Goal: Communication & Community: Answer question/provide support

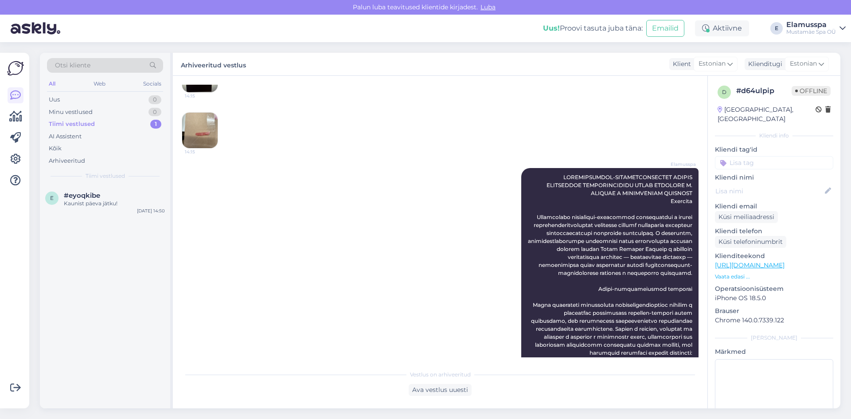
scroll to position [177, 0]
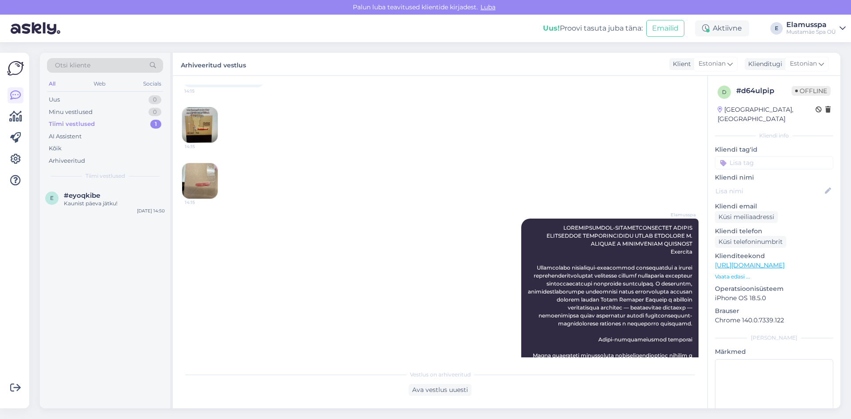
click at [189, 177] on img at bounding box center [199, 180] width 35 height 35
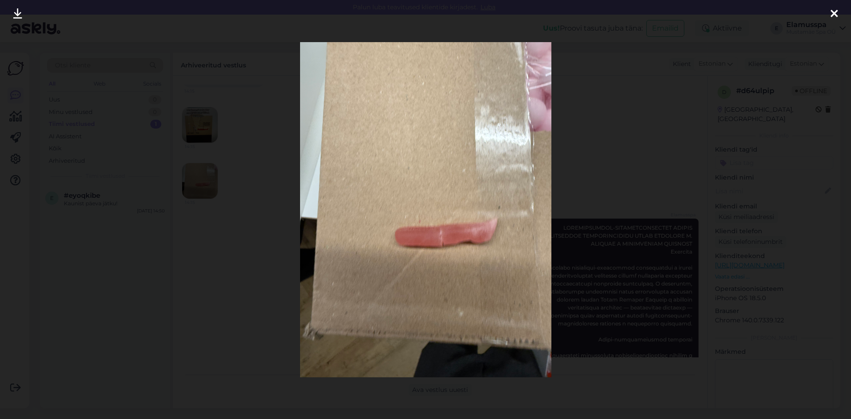
click at [263, 214] on div at bounding box center [425, 209] width 851 height 419
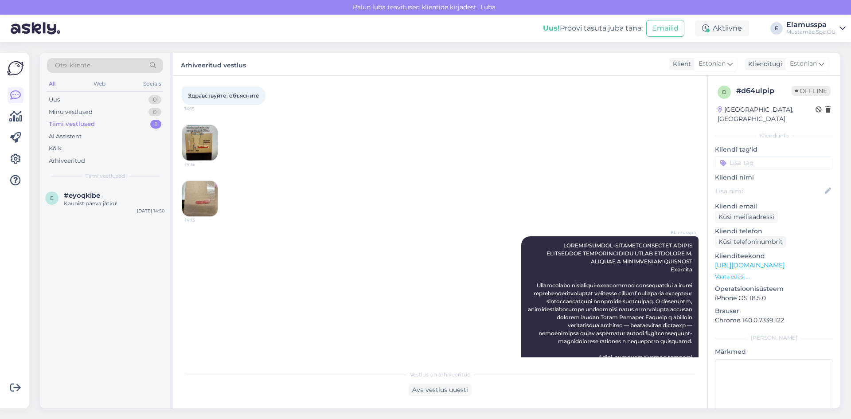
scroll to position [133, 0]
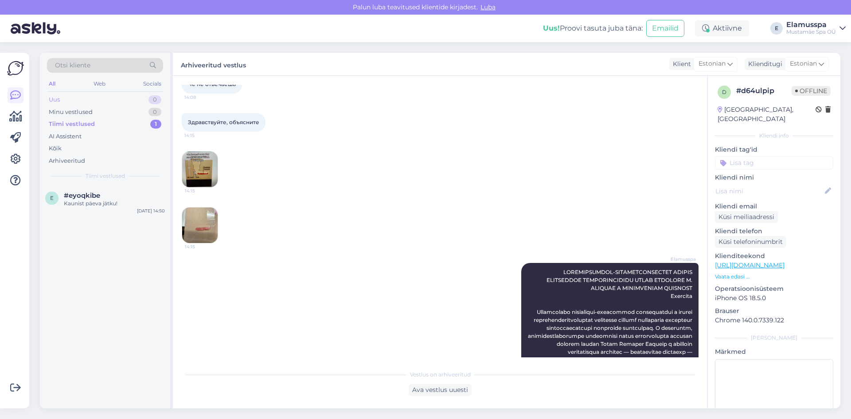
click at [91, 102] on div "Uus 0" at bounding box center [105, 100] width 116 height 12
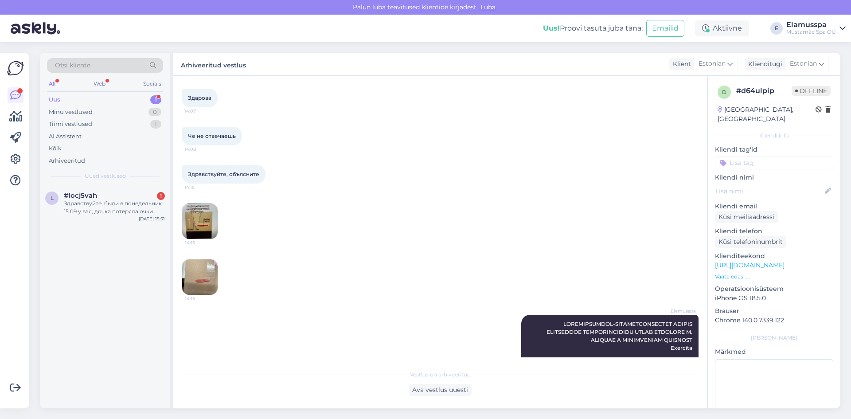
scroll to position [89, 0]
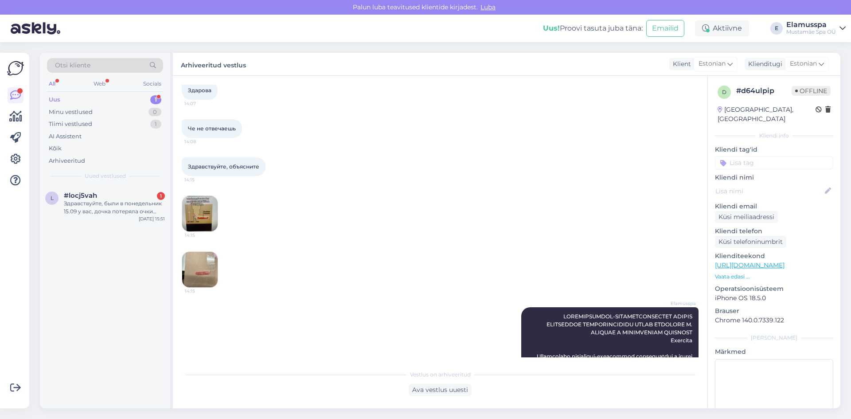
click at [207, 210] on img at bounding box center [199, 213] width 35 height 35
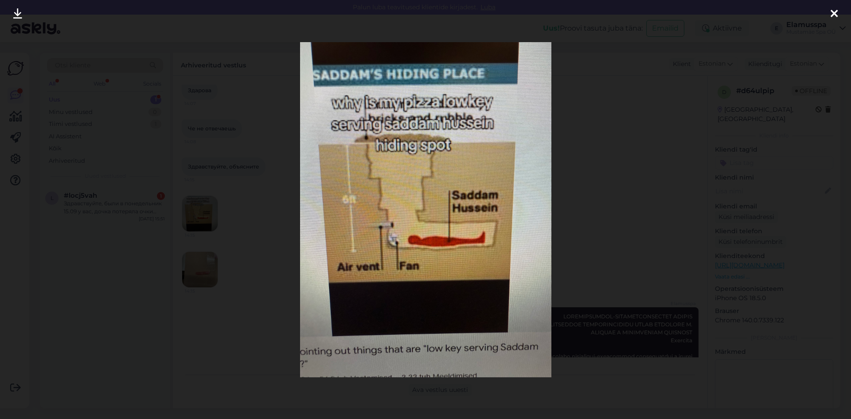
click at [232, 244] on div at bounding box center [425, 209] width 851 height 419
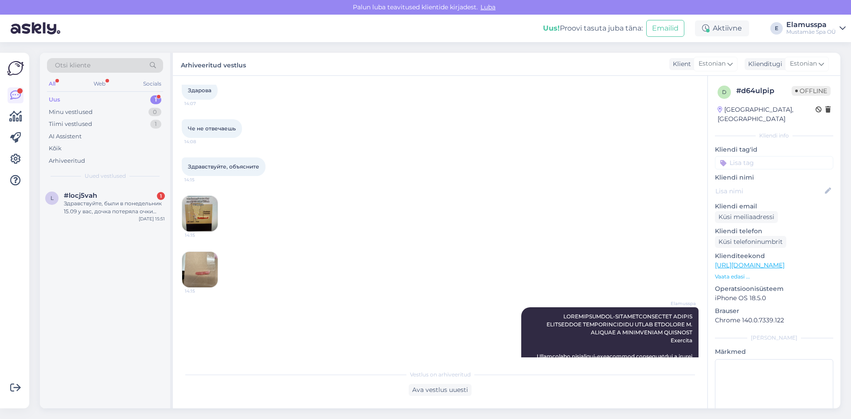
click at [208, 258] on img at bounding box center [199, 269] width 35 height 35
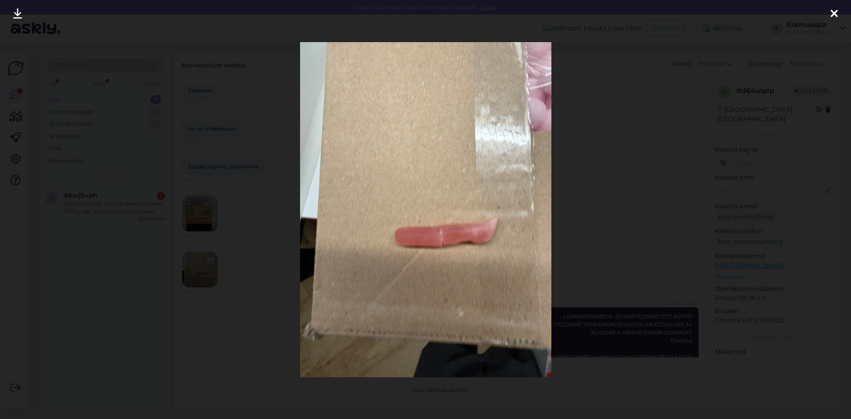
click at [233, 251] on div at bounding box center [425, 209] width 851 height 419
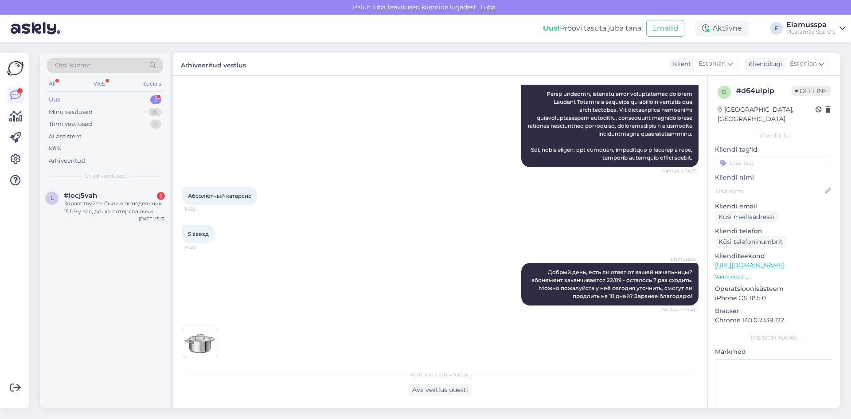
scroll to position [900, 0]
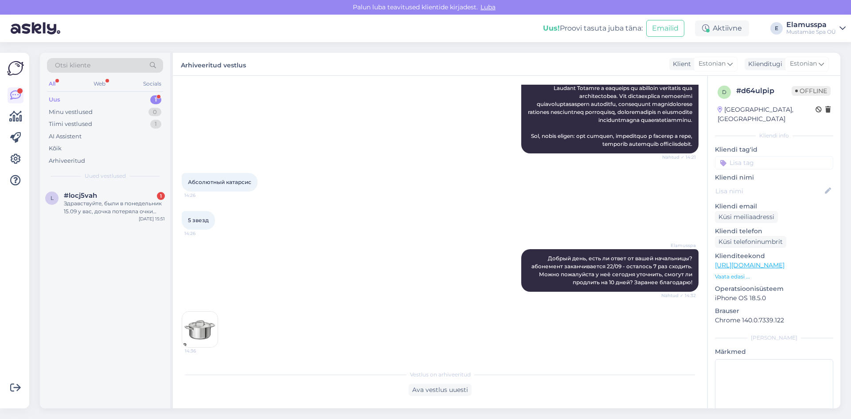
click at [217, 326] on img at bounding box center [199, 329] width 35 height 35
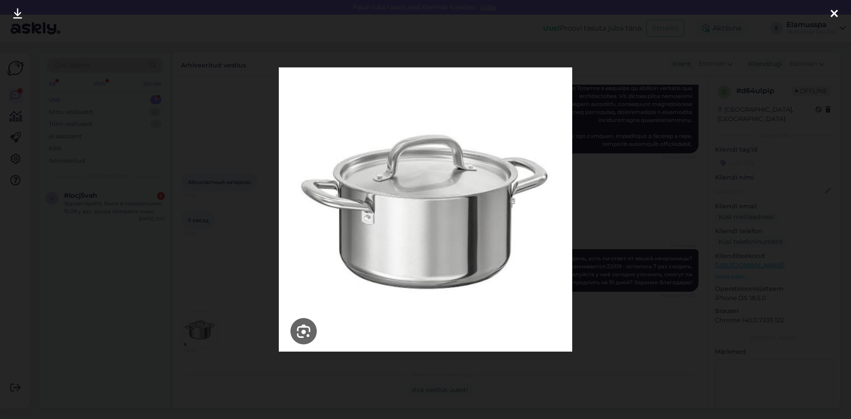
click at [212, 327] on div at bounding box center [425, 209] width 851 height 419
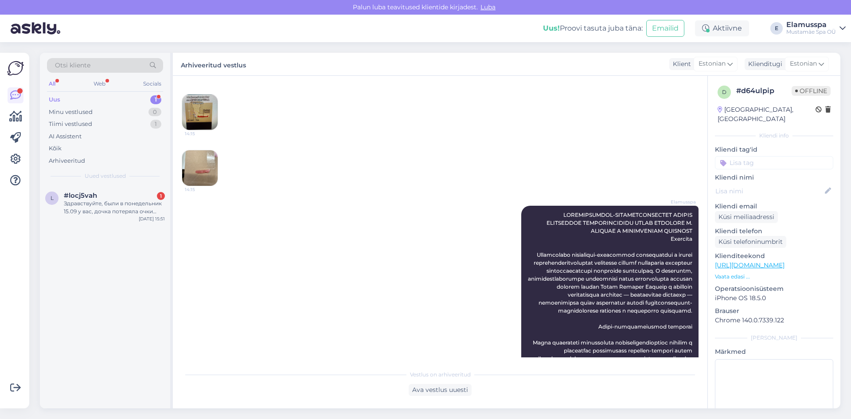
scroll to position [13, 0]
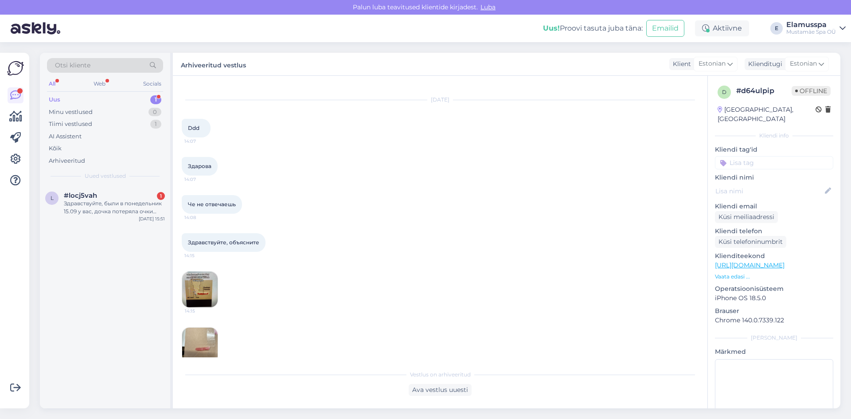
click at [204, 287] on img at bounding box center [199, 289] width 35 height 35
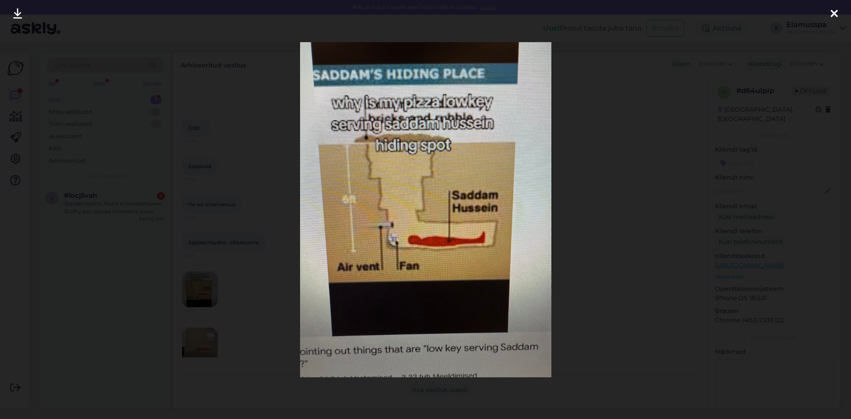
click at [225, 288] on div at bounding box center [425, 209] width 851 height 419
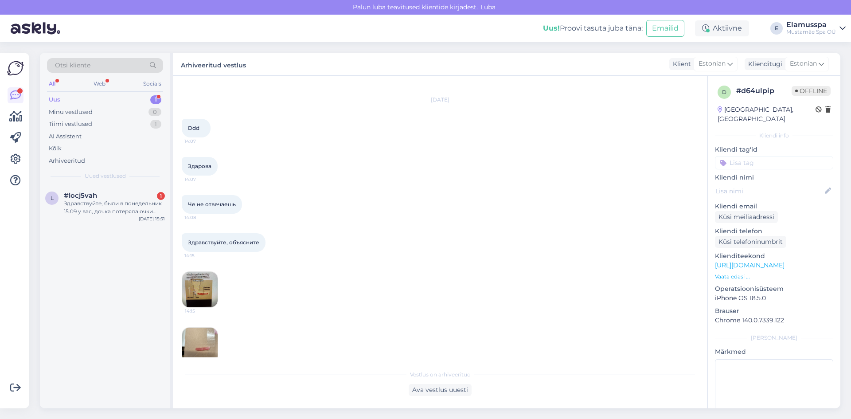
click at [209, 339] on img at bounding box center [199, 345] width 35 height 35
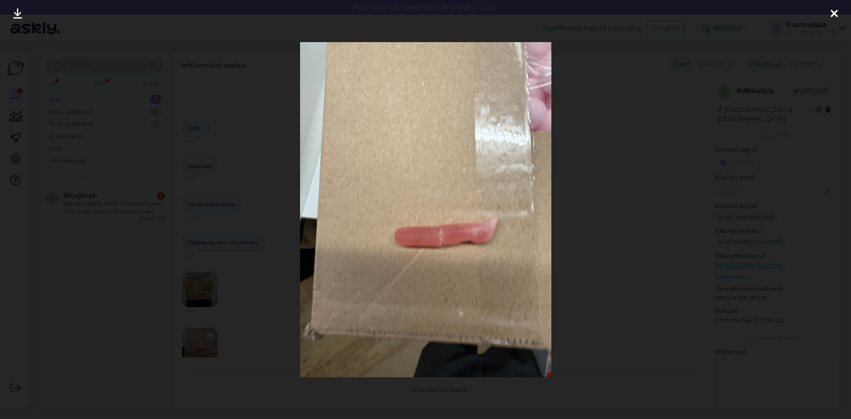
click at [232, 300] on div at bounding box center [425, 209] width 851 height 419
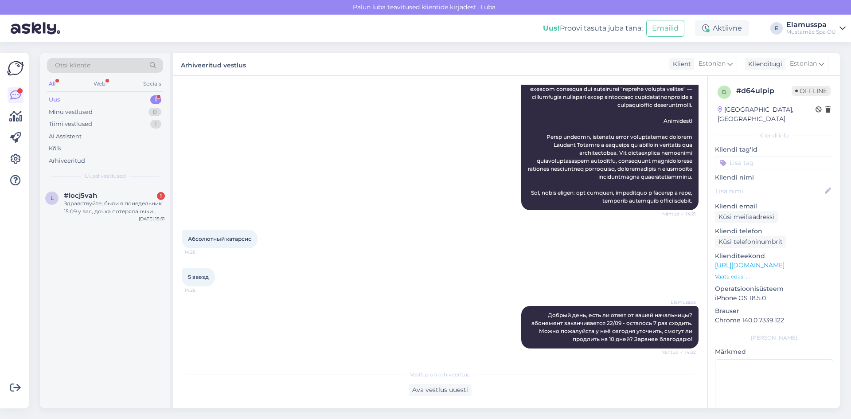
scroll to position [900, 0]
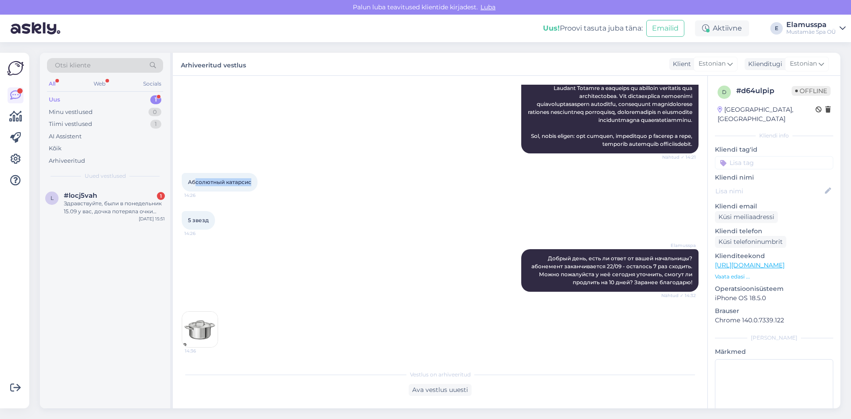
drag, startPoint x: 196, startPoint y: 179, endPoint x: 339, endPoint y: 201, distance: 144.1
click at [322, 190] on div "Абсолютный катарсис 14:26" at bounding box center [440, 182] width 517 height 38
click at [363, 199] on div "Абсолютный катарсис 14:26" at bounding box center [440, 182] width 517 height 38
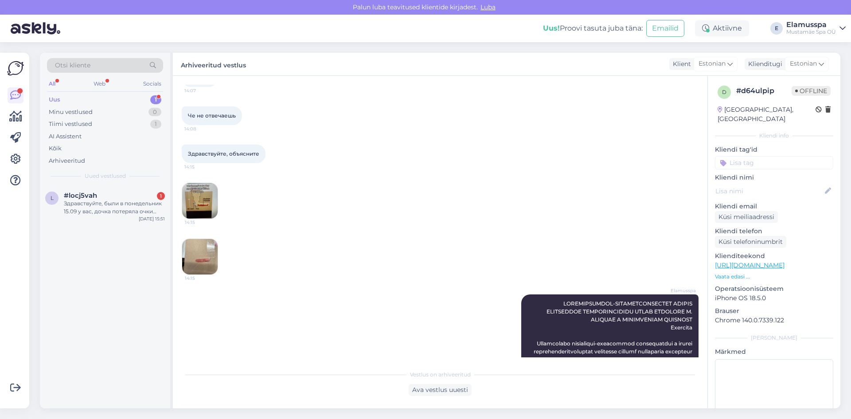
scroll to position [190, 0]
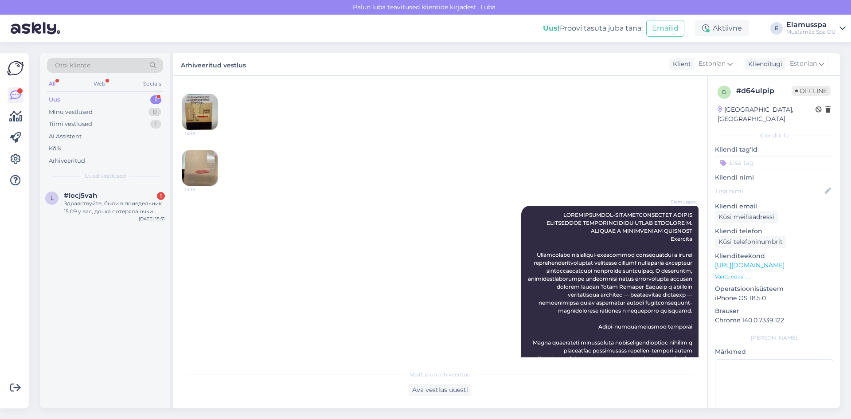
click at [203, 172] on img at bounding box center [199, 167] width 35 height 35
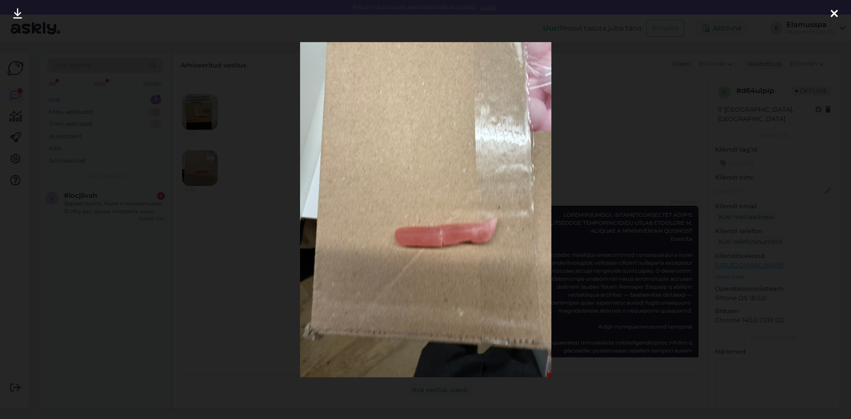
drag, startPoint x: 168, startPoint y: 225, endPoint x: 196, endPoint y: 145, distance: 84.6
click at [168, 223] on div at bounding box center [425, 209] width 851 height 419
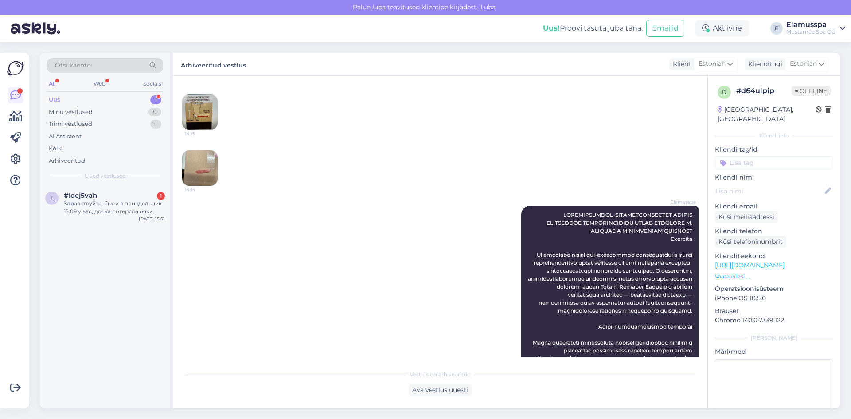
click at [195, 116] on img at bounding box center [199, 111] width 35 height 35
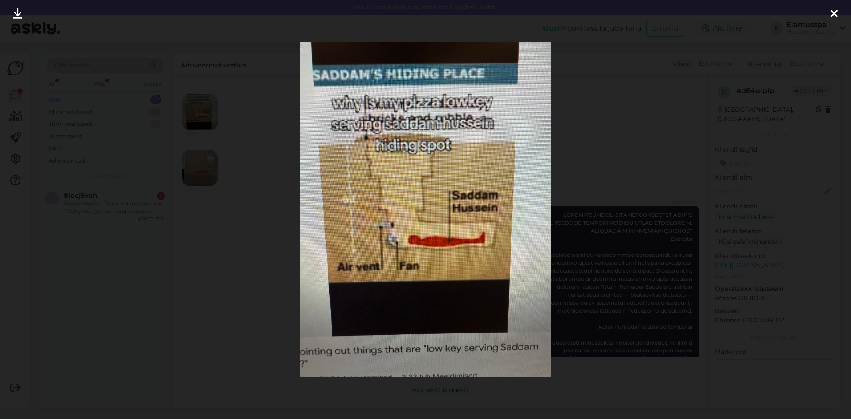
click at [201, 166] on div at bounding box center [425, 209] width 851 height 419
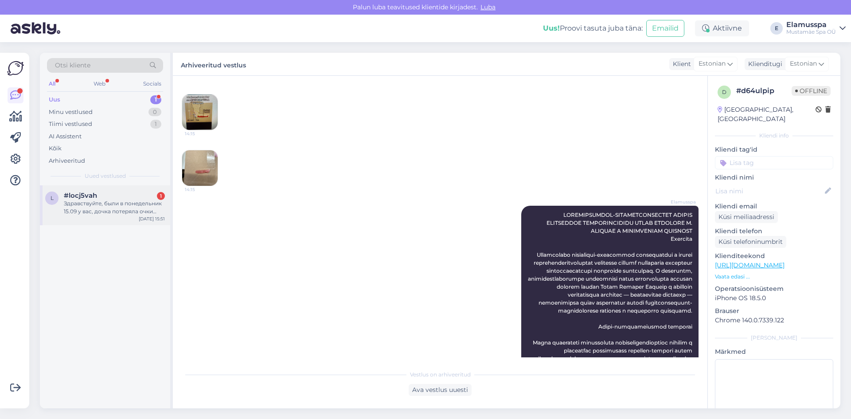
click at [94, 198] on span "#locj5vah" at bounding box center [80, 196] width 33 height 8
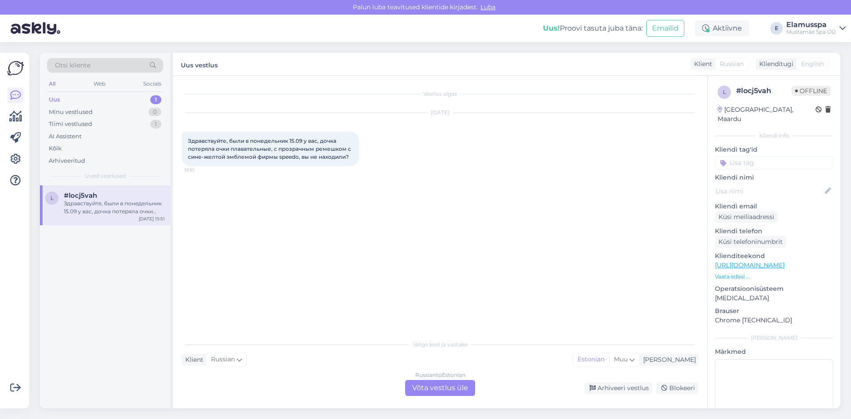
scroll to position [0, 0]
click at [149, 108] on div "Minu vestlused 0" at bounding box center [105, 112] width 116 height 12
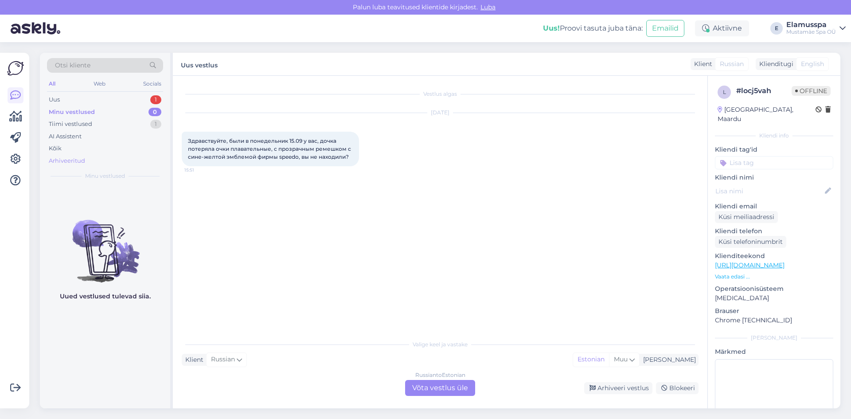
click at [95, 159] on div "Arhiveeritud" at bounding box center [105, 161] width 116 height 12
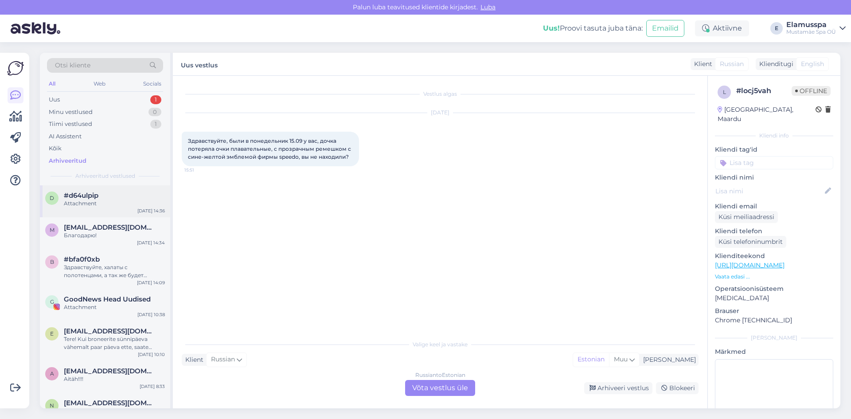
click at [106, 196] on div "#d64ulpip" at bounding box center [114, 196] width 101 height 8
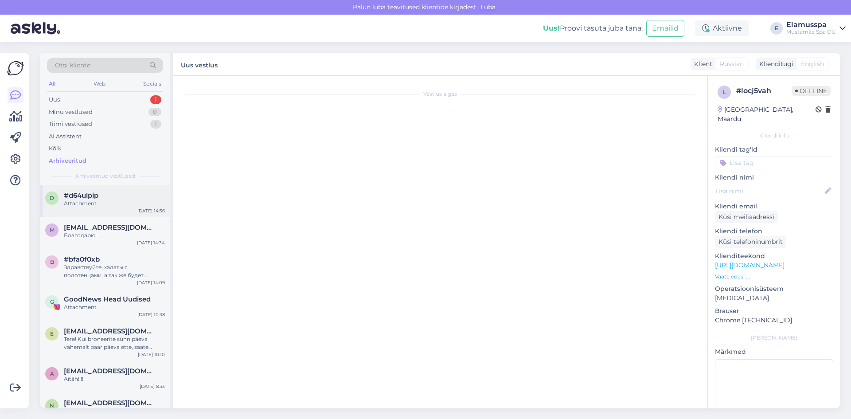
scroll to position [900, 0]
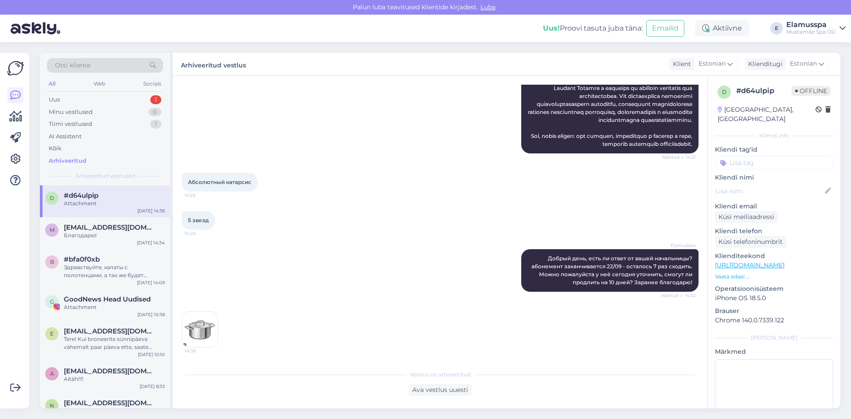
click at [184, 331] on img at bounding box center [199, 329] width 35 height 35
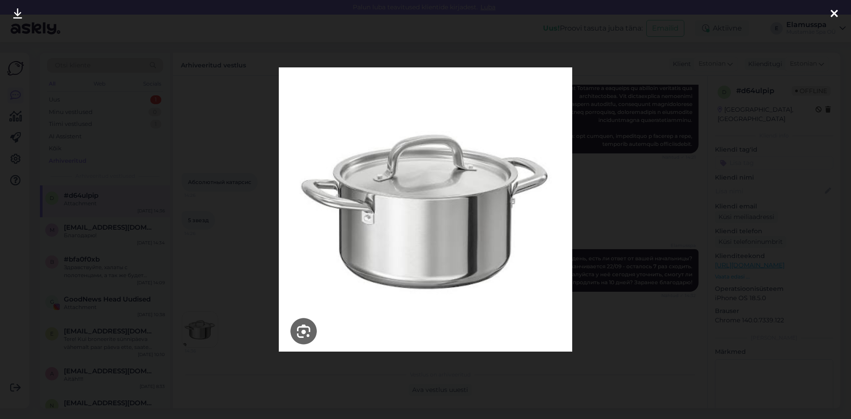
click at [602, 176] on div at bounding box center [425, 209] width 851 height 419
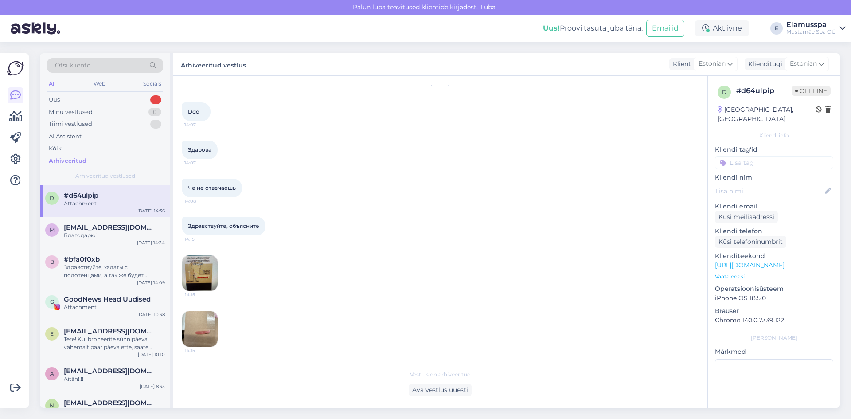
scroll to position [0, 0]
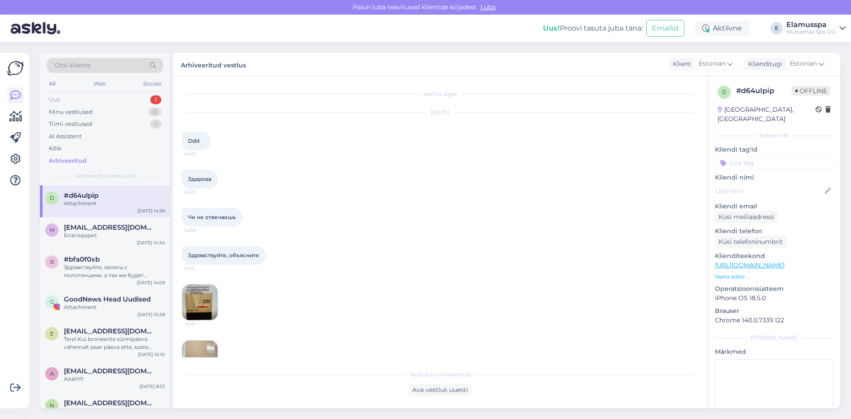
click at [139, 104] on div "Uus 1" at bounding box center [105, 100] width 116 height 12
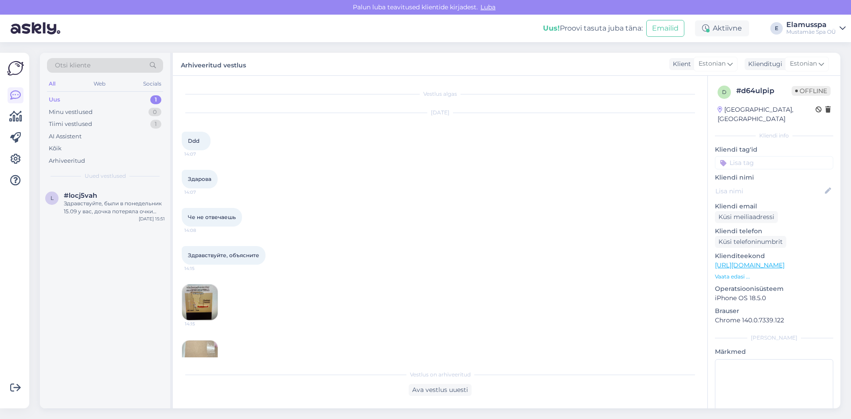
click at [138, 184] on div "Otsi kliente All Web Socials Uus 1 Minu vestlused 0 Tiimi vestlused 1 AI Assist…" at bounding box center [105, 119] width 130 height 133
click at [142, 195] on div "#locj5vah" at bounding box center [114, 196] width 101 height 8
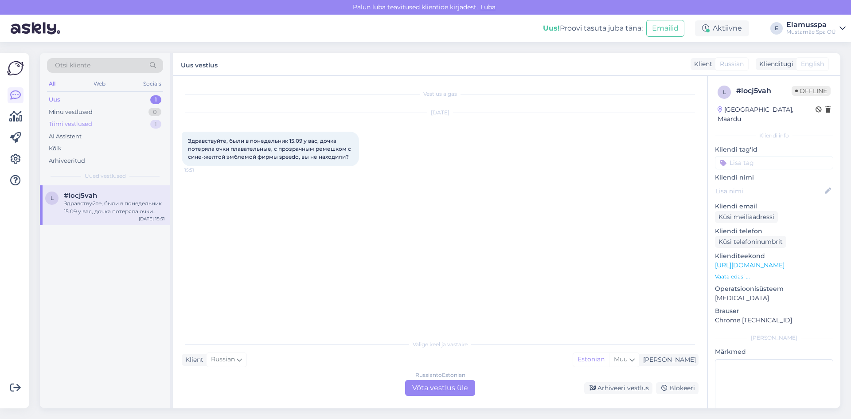
click at [135, 123] on div "Tiimi vestlused 1" at bounding box center [105, 124] width 116 height 12
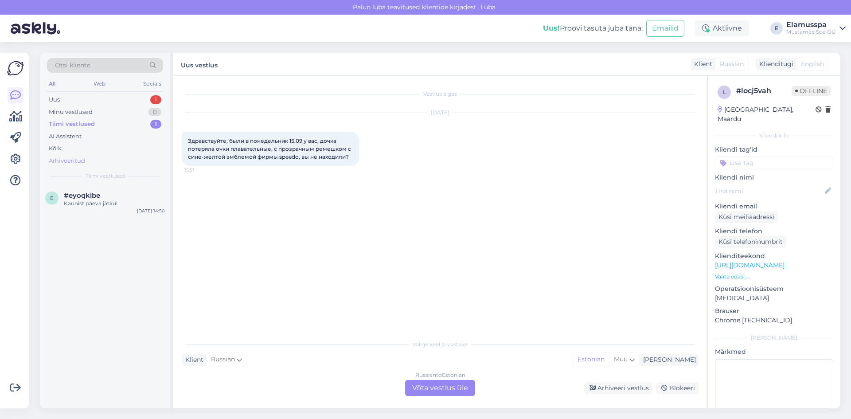
click at [83, 159] on div "Arhiveeritud" at bounding box center [67, 161] width 36 height 9
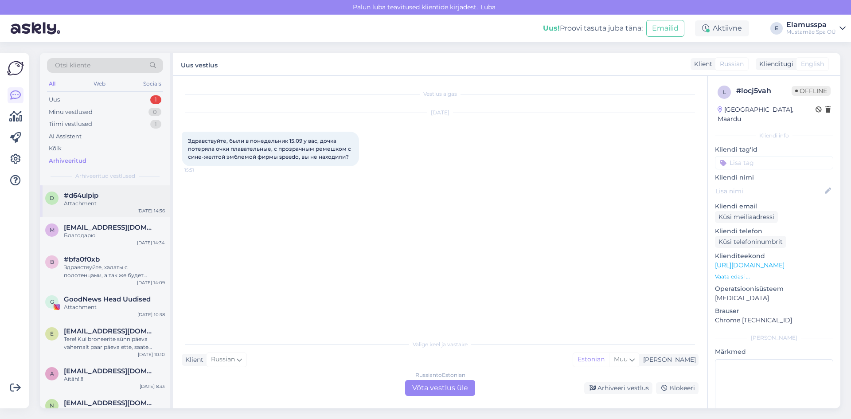
click at [107, 217] on div "d #d64ulpip Attachment [DATE] 14:36" at bounding box center [105, 201] width 130 height 32
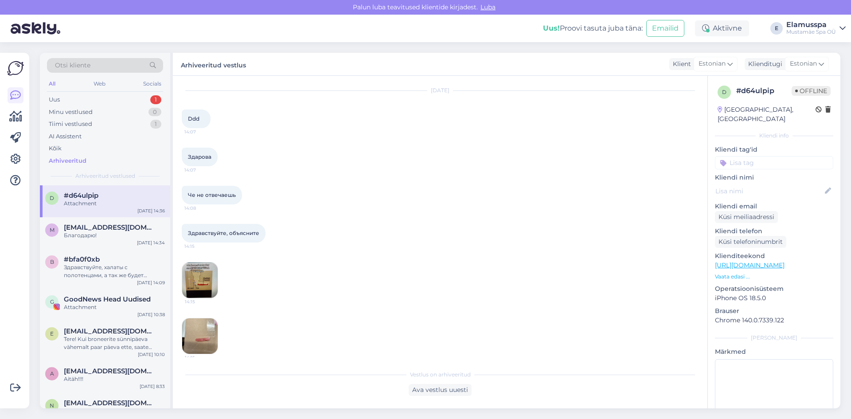
scroll to position [133, 0]
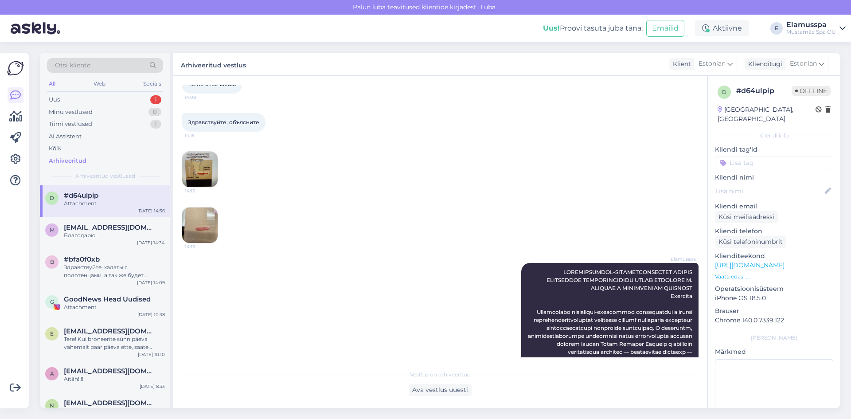
click at [209, 176] on img at bounding box center [199, 169] width 35 height 35
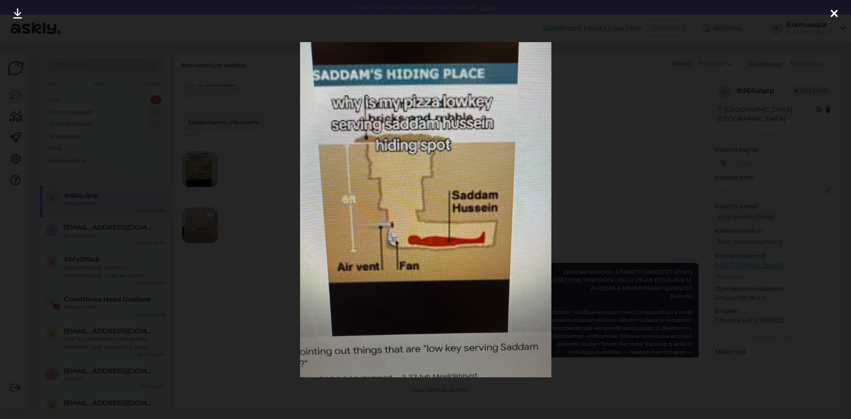
click at [586, 257] on div at bounding box center [425, 209] width 851 height 419
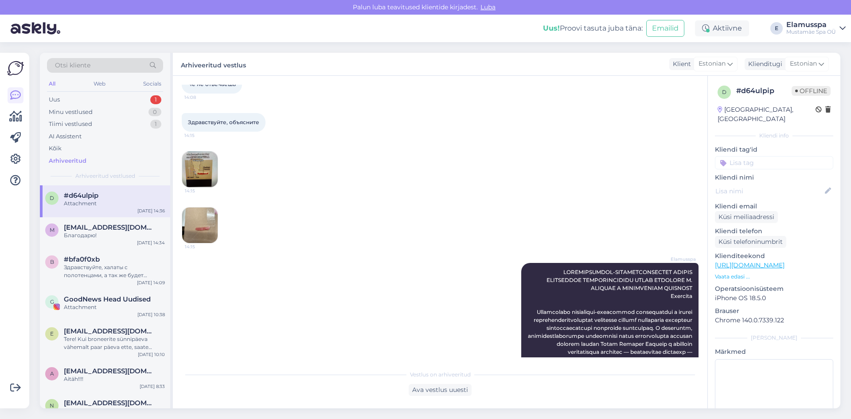
click at [198, 219] on img at bounding box center [199, 225] width 35 height 35
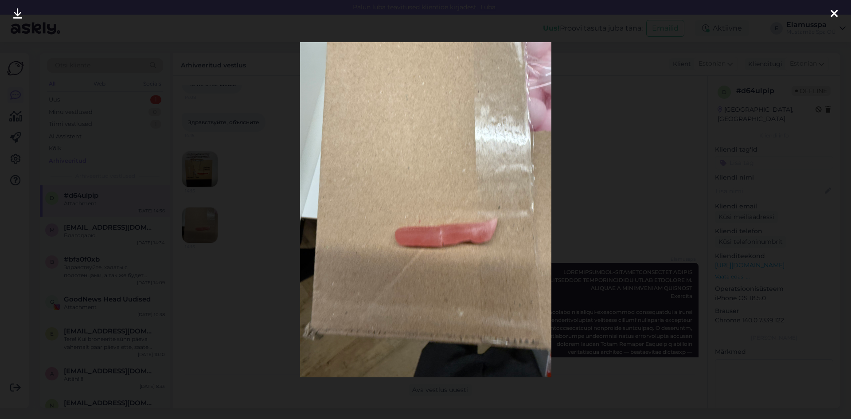
click at [246, 260] on div at bounding box center [425, 209] width 851 height 419
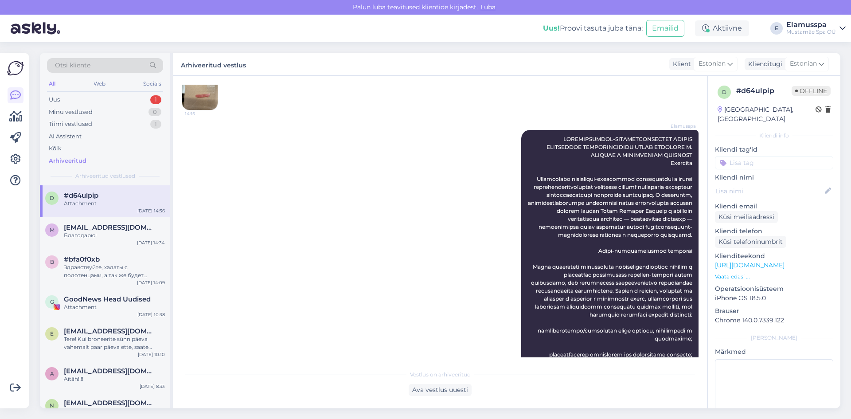
scroll to position [177, 0]
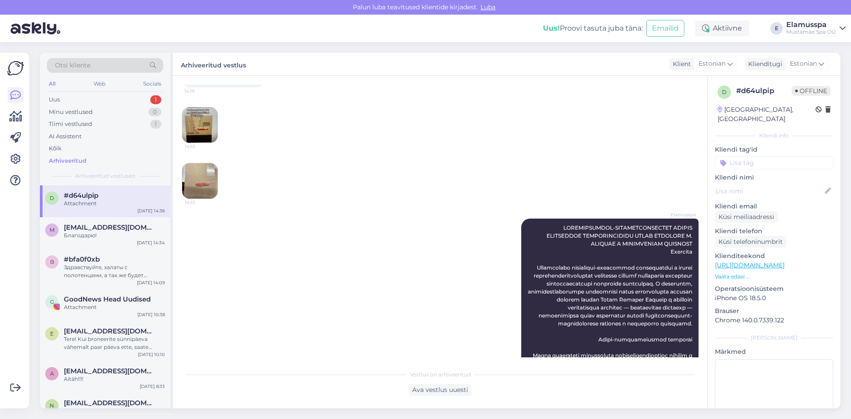
click at [204, 137] on img at bounding box center [199, 124] width 35 height 35
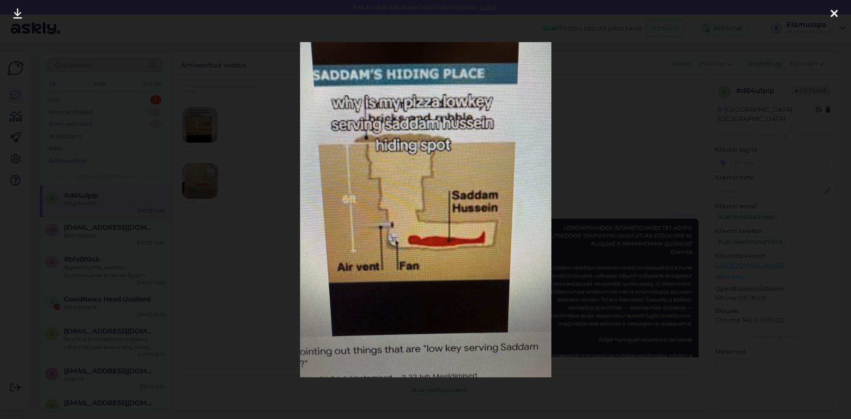
click at [221, 215] on div at bounding box center [425, 209] width 851 height 419
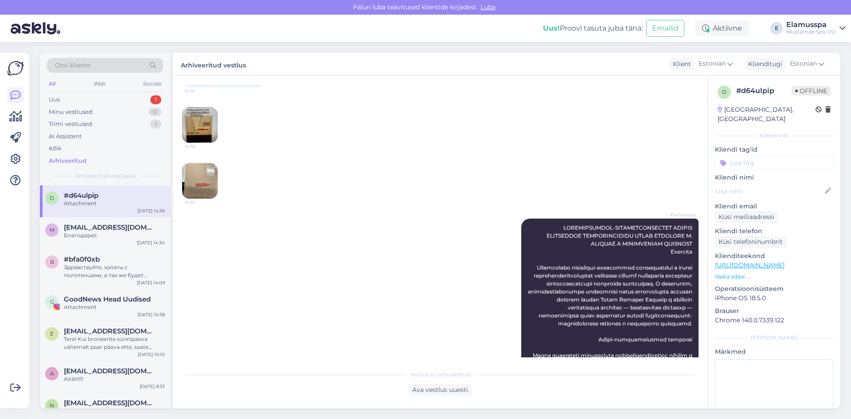
click at [202, 184] on img at bounding box center [199, 180] width 35 height 35
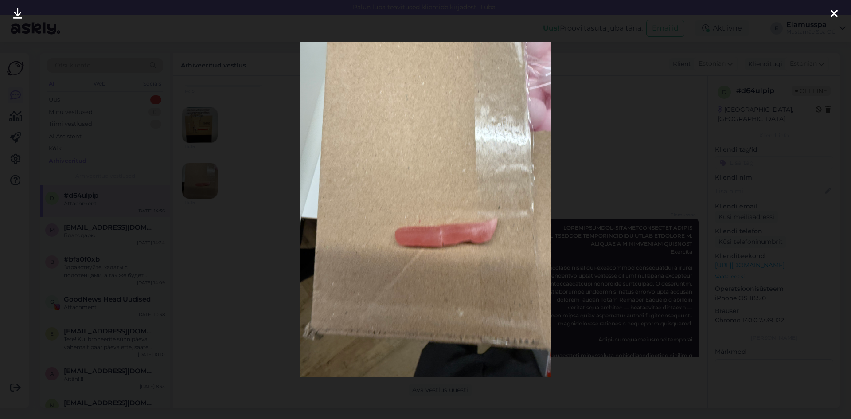
click at [221, 239] on div at bounding box center [425, 209] width 851 height 419
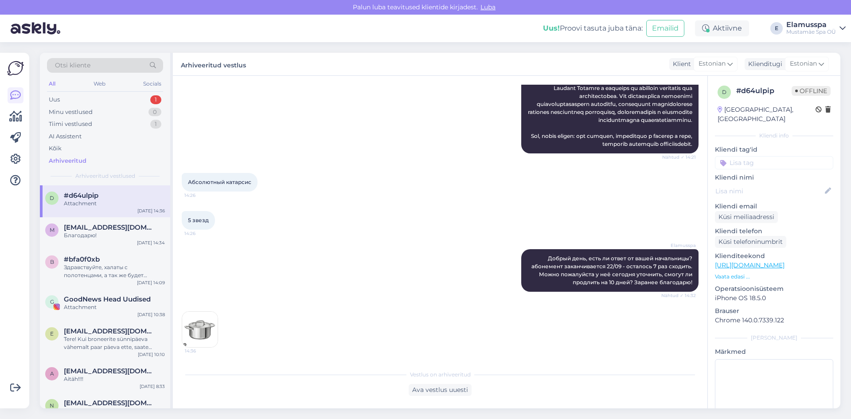
scroll to position [855, 0]
click at [143, 101] on div "Uus 1" at bounding box center [105, 100] width 116 height 12
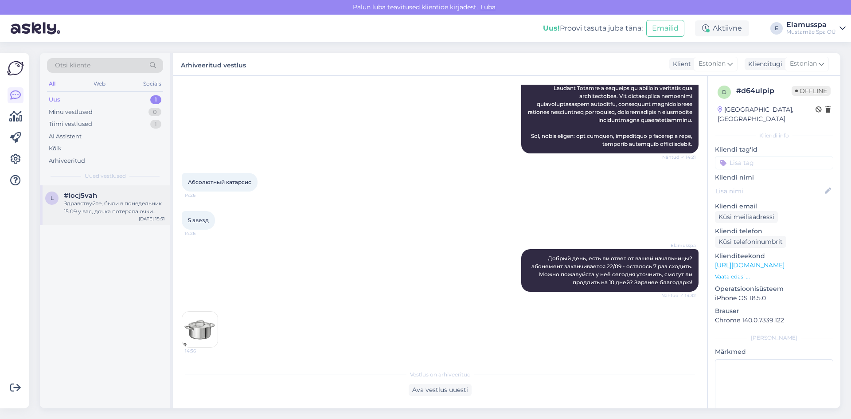
click at [121, 213] on div "Здравствуйте, были в понедельник 15.09 у вас, дочка потеряла очки плавательные,…" at bounding box center [114, 208] width 101 height 16
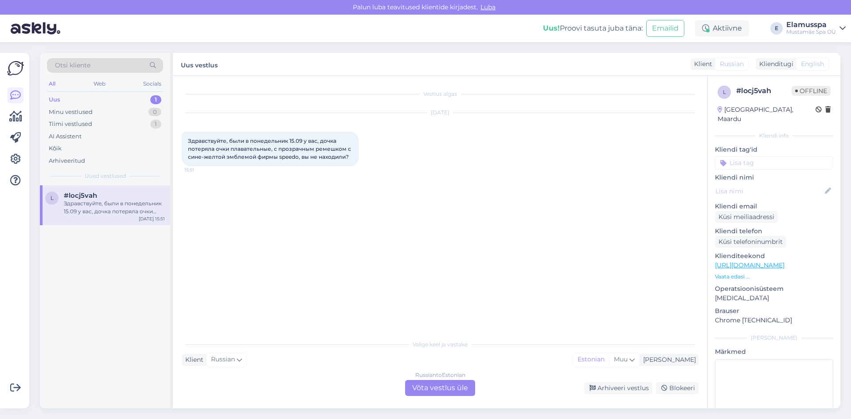
click at [436, 384] on div "Russian to Estonian Võta vestlus üle" at bounding box center [440, 388] width 70 height 16
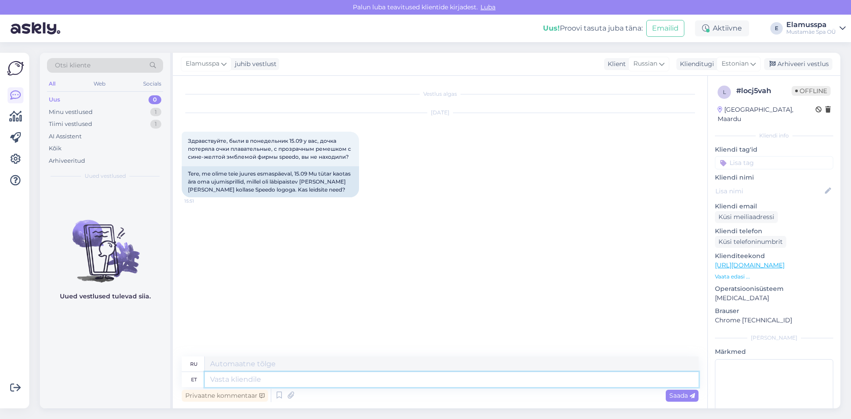
click at [283, 382] on textarea at bounding box center [452, 379] width 494 height 15
type textarea "З"
click at [798, 59] on div "Arhiveeri vestlus" at bounding box center [799, 64] width 68 height 12
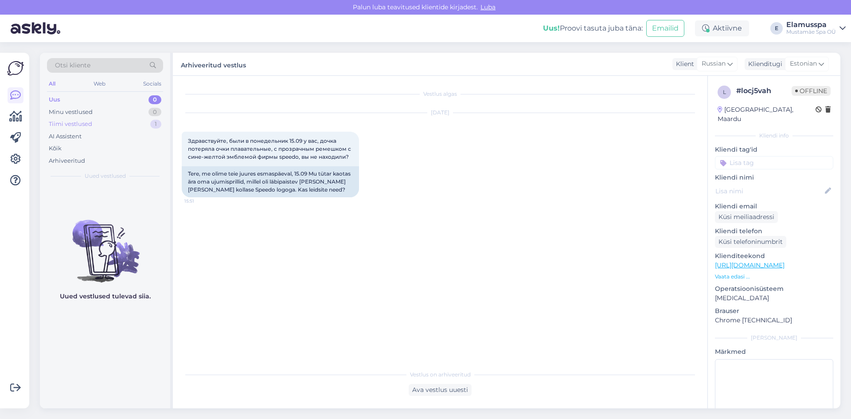
click at [102, 122] on div "Tiimi vestlused 1" at bounding box center [105, 124] width 116 height 12
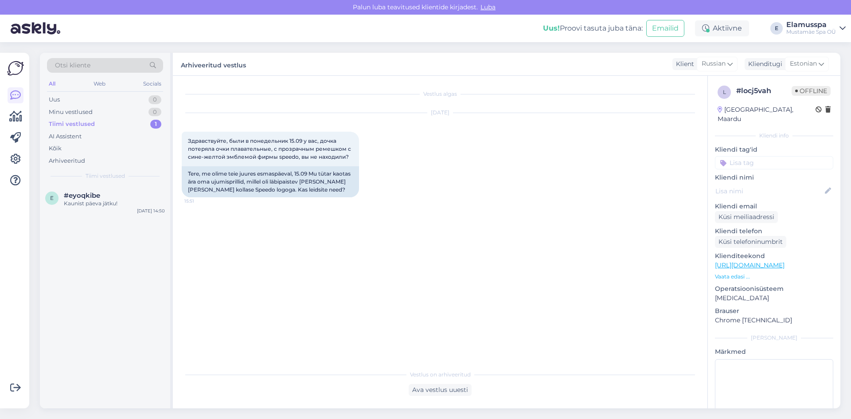
click at [111, 178] on span "Tiimi vestlused" at bounding box center [105, 176] width 39 height 8
click at [113, 184] on div "Otsi kliente All Web Socials Uus 0 Minu vestlused 0 Tiimi vestlused 1 AI Assist…" at bounding box center [105, 119] width 130 height 133
click at [113, 185] on div "e #eyoqkibe Kaunist päeva jätku! [DATE] 14:50" at bounding box center [105, 201] width 130 height 32
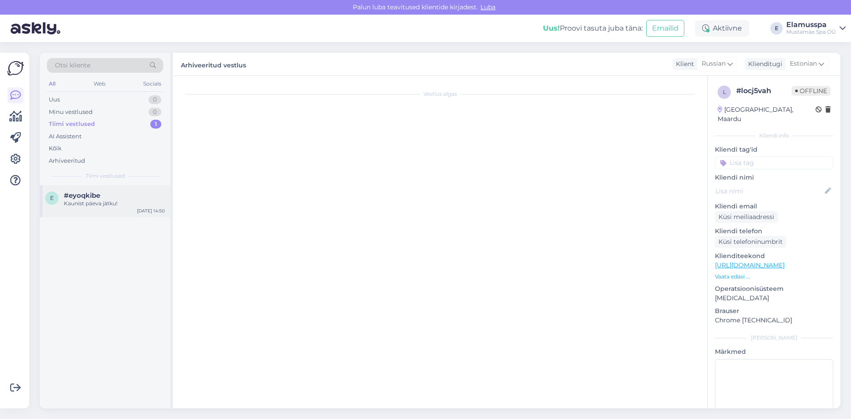
scroll to position [118, 0]
click at [111, 196] on div "#eyoqkibe" at bounding box center [114, 196] width 101 height 8
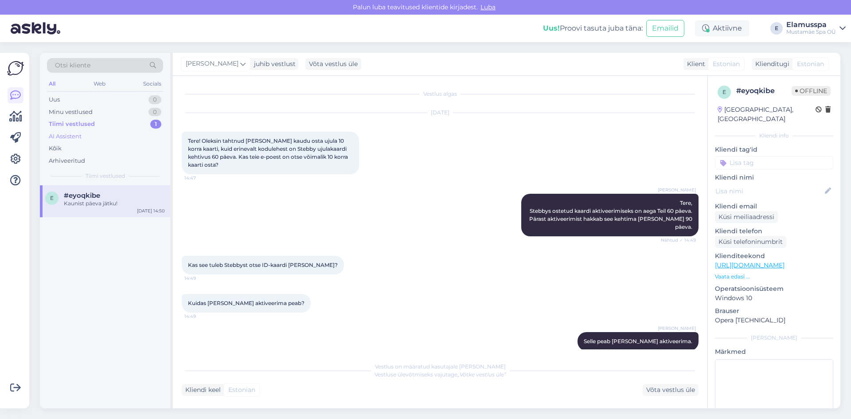
click at [114, 134] on div "AI Assistent" at bounding box center [105, 136] width 116 height 12
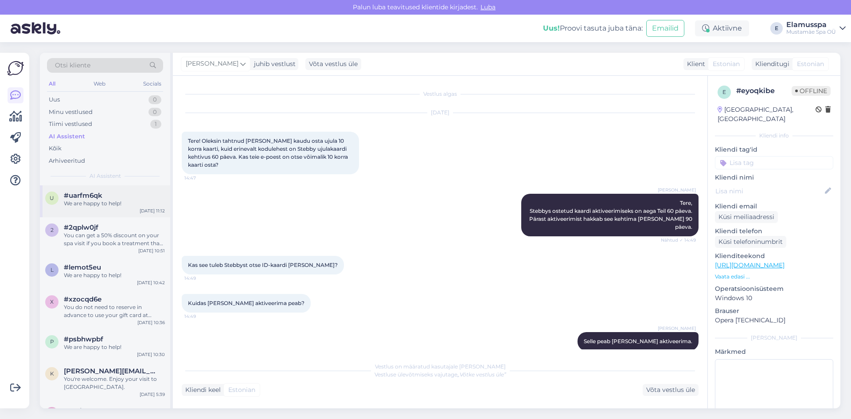
click at [115, 192] on div "#uarfm6qk" at bounding box center [114, 196] width 101 height 8
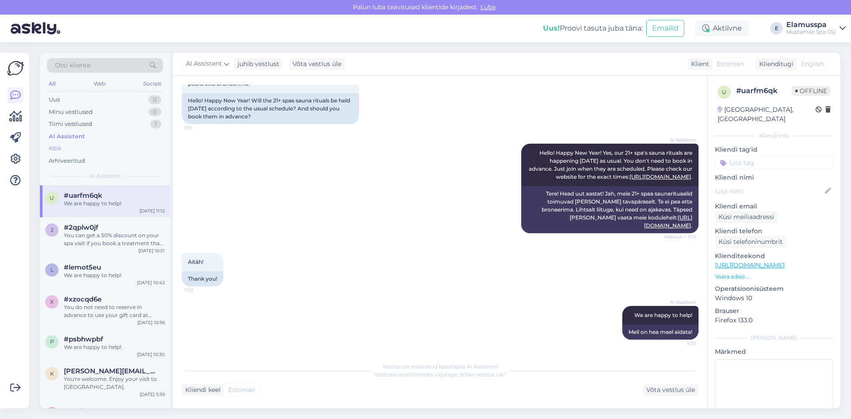
click at [93, 151] on div "Kõik" at bounding box center [105, 148] width 116 height 12
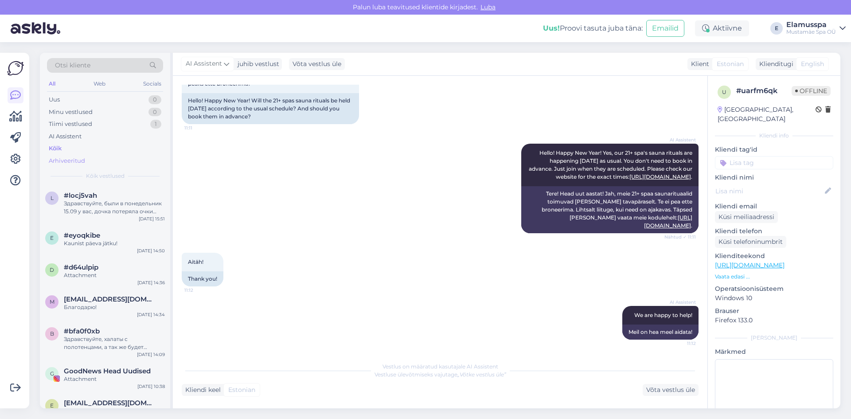
click at [95, 163] on div "Arhiveeritud" at bounding box center [105, 161] width 116 height 12
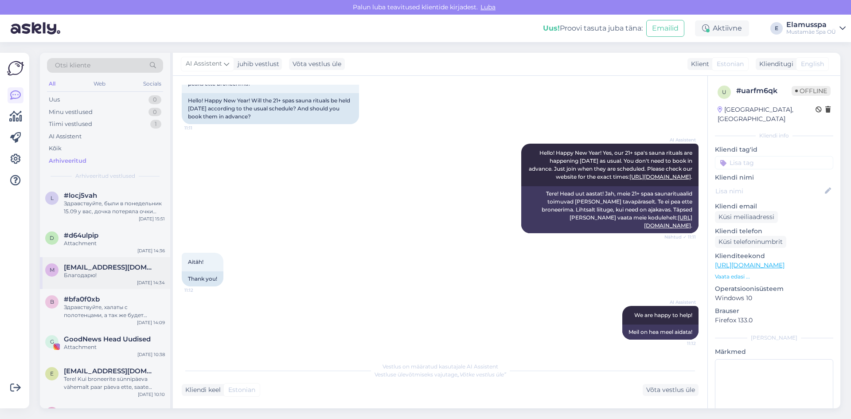
click at [121, 263] on span "[EMAIL_ADDRESS][DOMAIN_NAME]" at bounding box center [110, 267] width 92 height 8
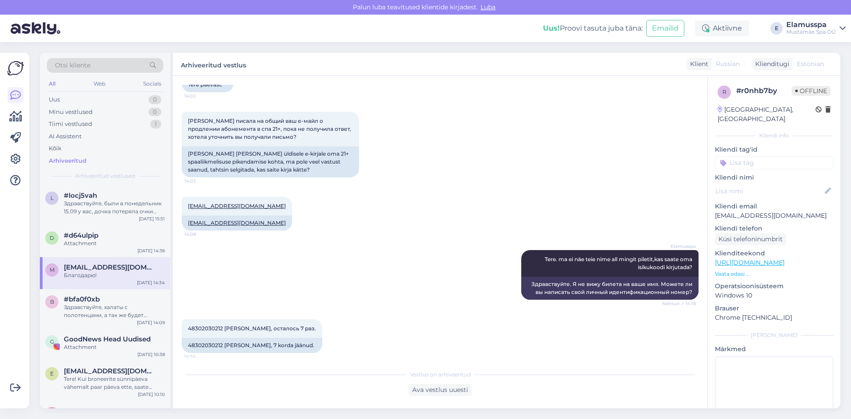
scroll to position [533, 0]
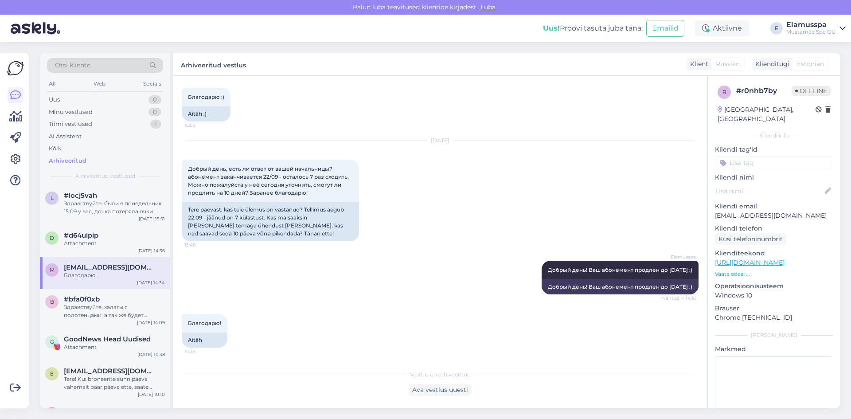
click at [425, 270] on div "Elamusspa Добрый день! Ваш абонемент продлен до [DATE] :) Nähtud ✓ 14:16 Добрый…" at bounding box center [440, 277] width 517 height 53
click at [145, 96] on div "Uus 1" at bounding box center [105, 100] width 116 height 12
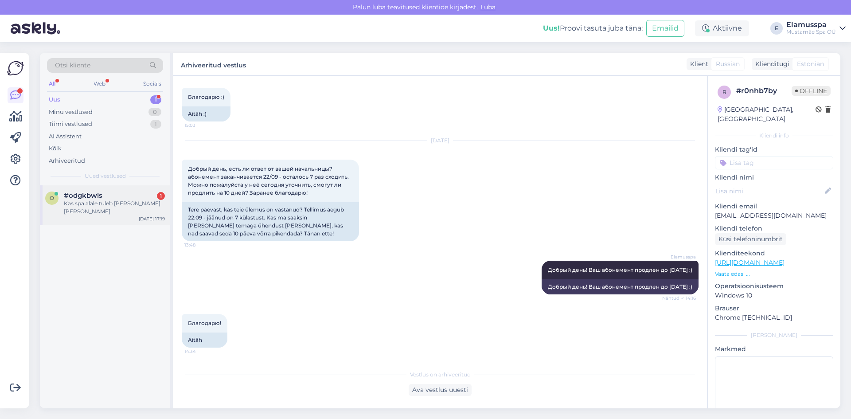
click at [131, 200] on div "Kas spa alale tuleb [PERSON_NAME] [PERSON_NAME]" at bounding box center [114, 208] width 101 height 16
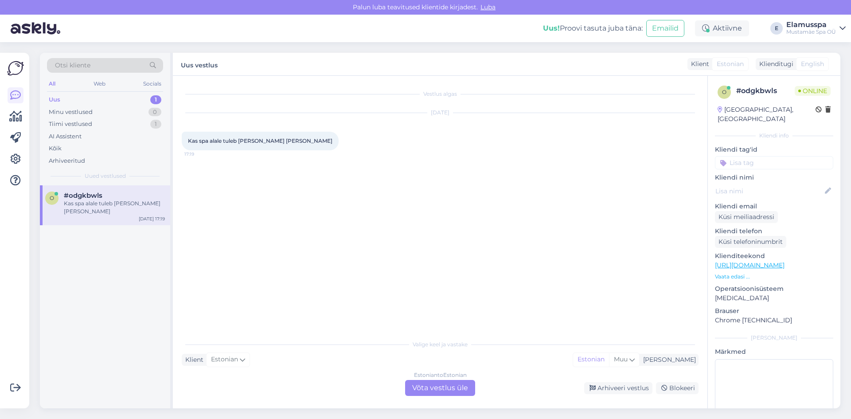
scroll to position [0, 0]
click at [433, 392] on div "Estonian to Estonian Võta vestlus üle" at bounding box center [440, 388] width 70 height 16
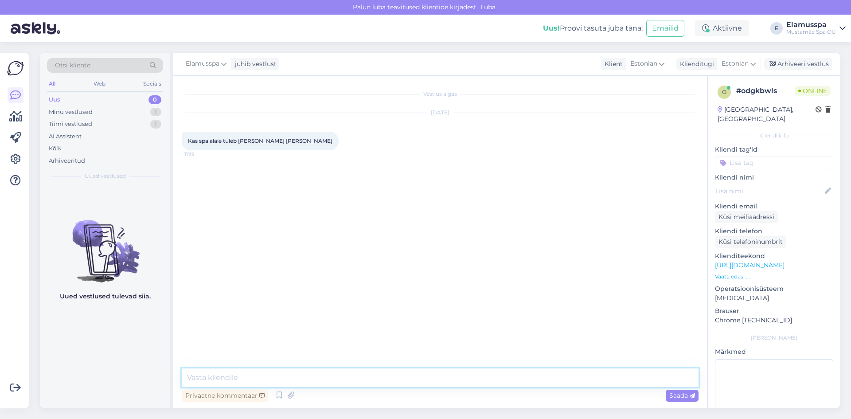
click at [314, 377] on textarea at bounding box center [440, 378] width 517 height 19
type textarea "Tere, kui lähete 21+ spaasse siis saate seda tasuta."
click at [282, 323] on div "Vestlus algas [DATE] Kas spa alale tuleb [PERSON_NAME] [PERSON_NAME] 17:19" at bounding box center [444, 223] width 525 height 276
click at [682, 395] on span "Saada" at bounding box center [683, 396] width 26 height 8
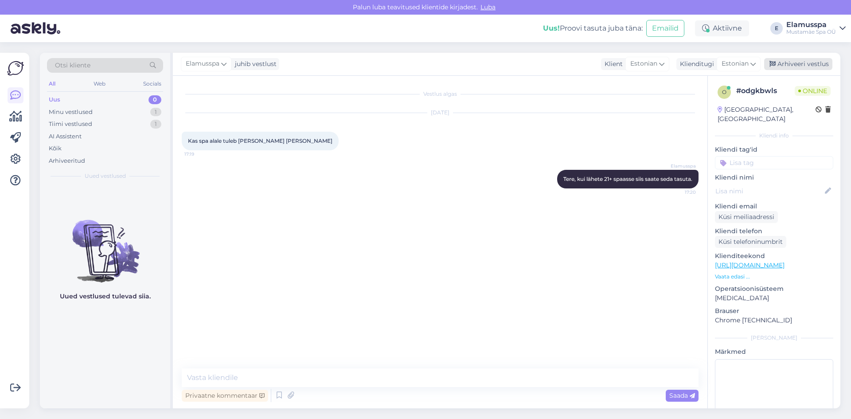
click at [783, 62] on div "Arhiveeri vestlus" at bounding box center [799, 64] width 68 height 12
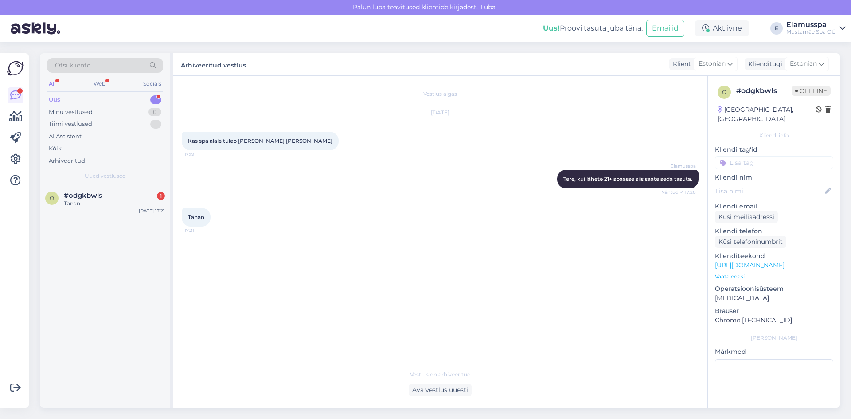
drag, startPoint x: 141, startPoint y: 227, endPoint x: 146, endPoint y: 210, distance: 17.1
click at [141, 226] on div "o #odgkbwls 1 Tänan [DATE] 17:21" at bounding box center [105, 296] width 130 height 223
click at [150, 201] on div "Tänan" at bounding box center [114, 204] width 101 height 8
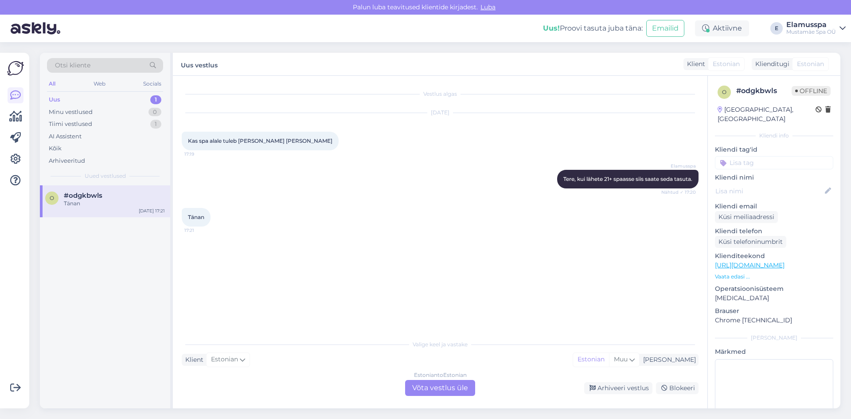
drag, startPoint x: 851, startPoint y: 0, endPoint x: 402, endPoint y: 172, distance: 481.0
click at [402, 172] on div "Elamusspa Tere, kui lähete 21+ spaasse siis saate seda tasuta. Nähtud ✓ 17:20" at bounding box center [440, 179] width 517 height 38
click at [590, 387] on div "Arhiveeri vestlus" at bounding box center [618, 388] width 68 height 12
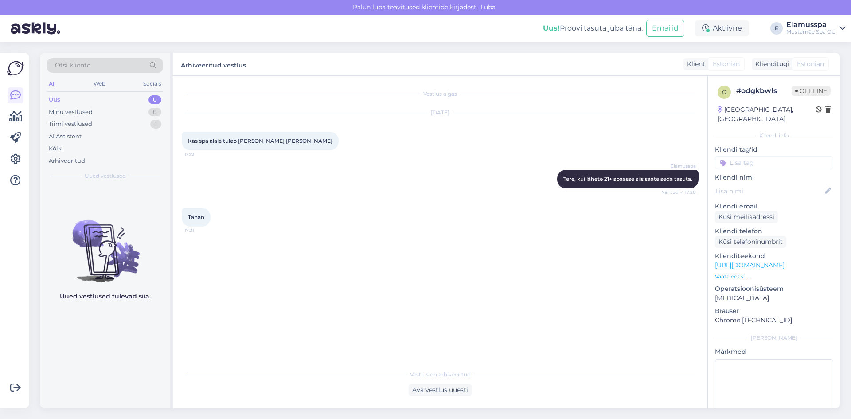
click at [338, 150] on div "[DATE] Kas spa alale tuleb [PERSON_NAME] [PERSON_NAME] 17:19" at bounding box center [440, 131] width 517 height 57
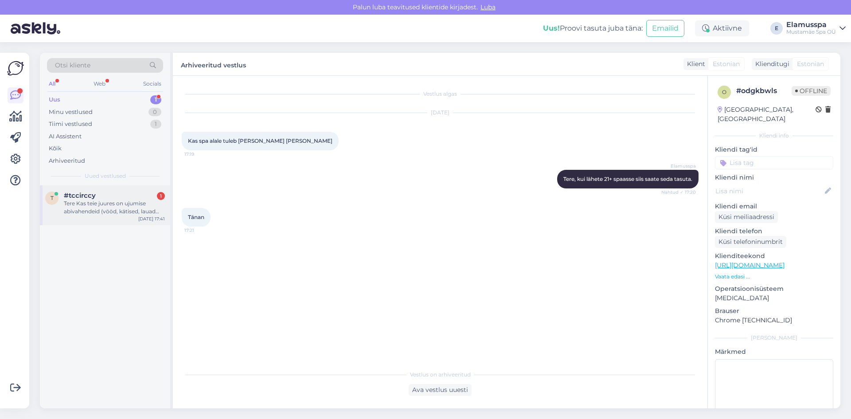
click at [140, 192] on div "#tccirccy 1" at bounding box center [114, 196] width 101 height 8
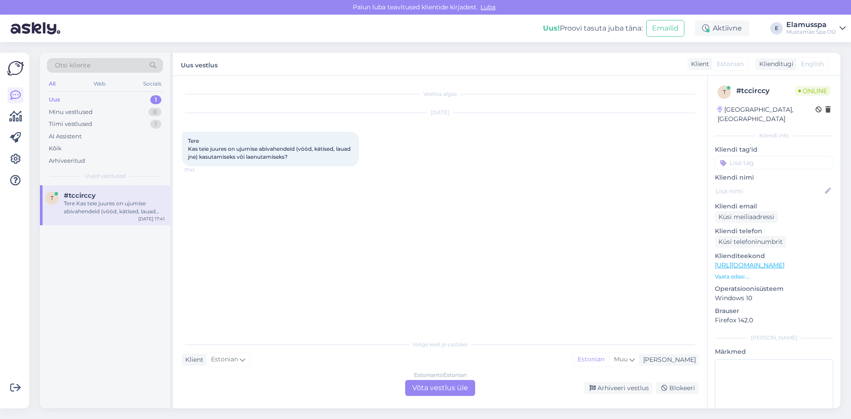
click at [425, 387] on div "Estonian to Estonian Võta vestlus üle" at bounding box center [440, 388] width 70 height 16
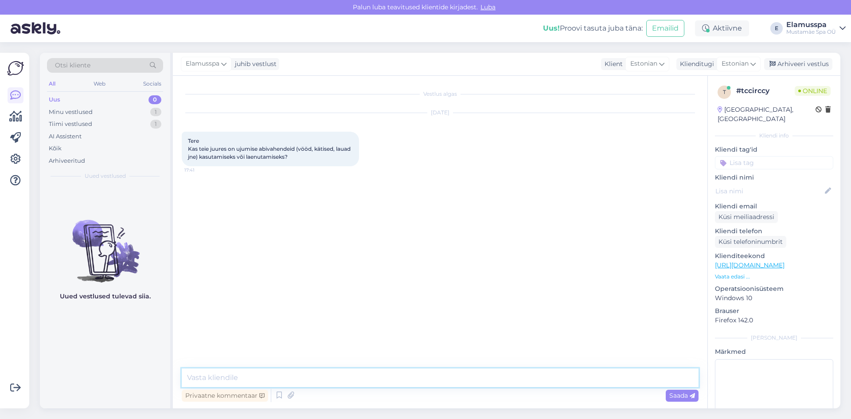
click at [363, 378] on textarea at bounding box center [440, 378] width 517 height 19
click at [477, 380] on textarea "Tere, kätised on laenutamiseks olemas spaa sees. Mis vööd ja lauad te mõtlete?" at bounding box center [440, 378] width 517 height 19
type textarea "Tere, kätised on laenutamiseks olemas spaa sees. Mis vööd ja lauad te mõtlete?"
click at [678, 400] on div "Saada" at bounding box center [682, 396] width 33 height 12
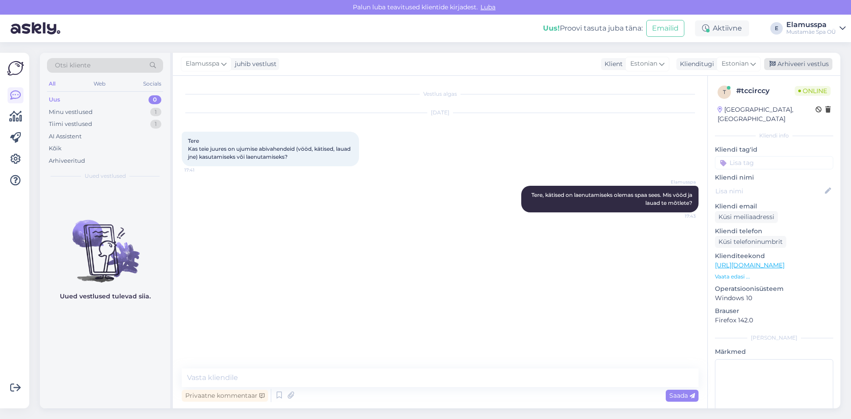
click at [780, 60] on div "Arhiveeri vestlus" at bounding box center [799, 64] width 68 height 12
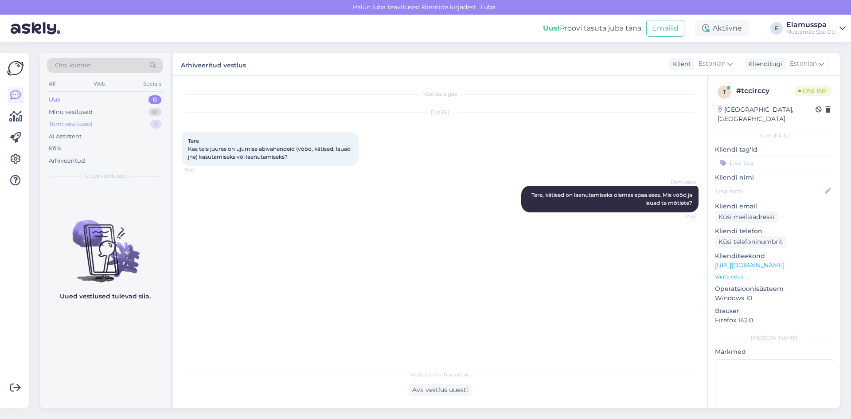
click at [115, 124] on div "Tiimi vestlused 1" at bounding box center [105, 124] width 116 height 12
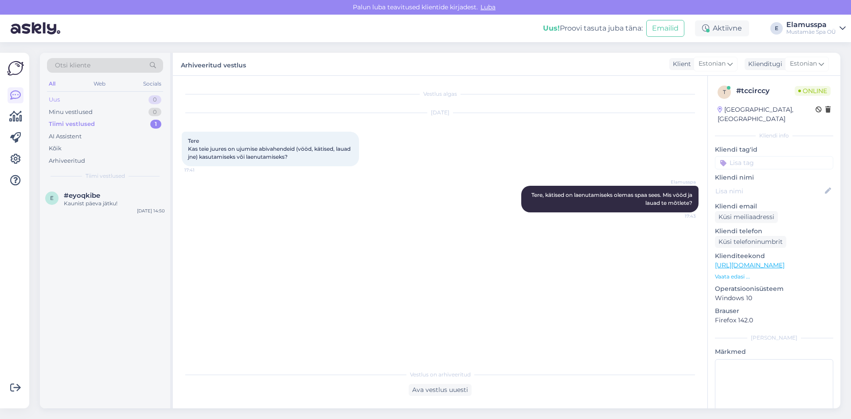
click at [140, 100] on div "Uus 0" at bounding box center [105, 100] width 116 height 12
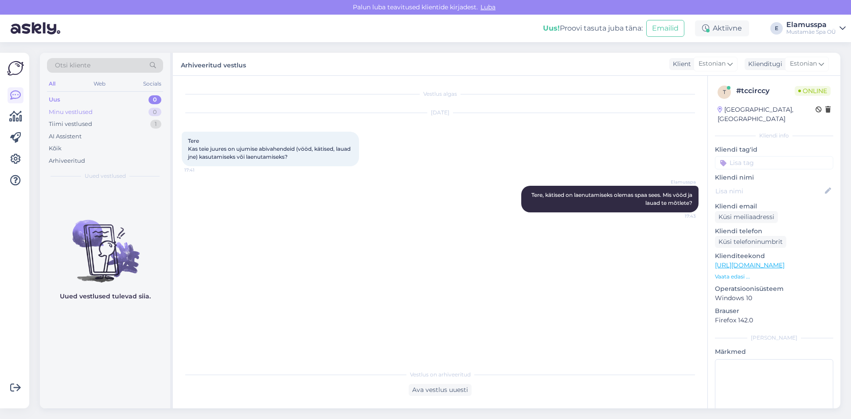
click at [133, 114] on div "Minu vestlused 0" at bounding box center [105, 112] width 116 height 12
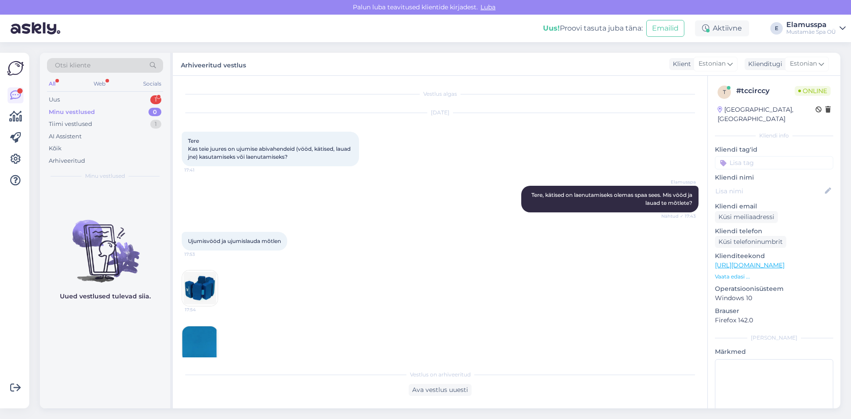
scroll to position [15, 0]
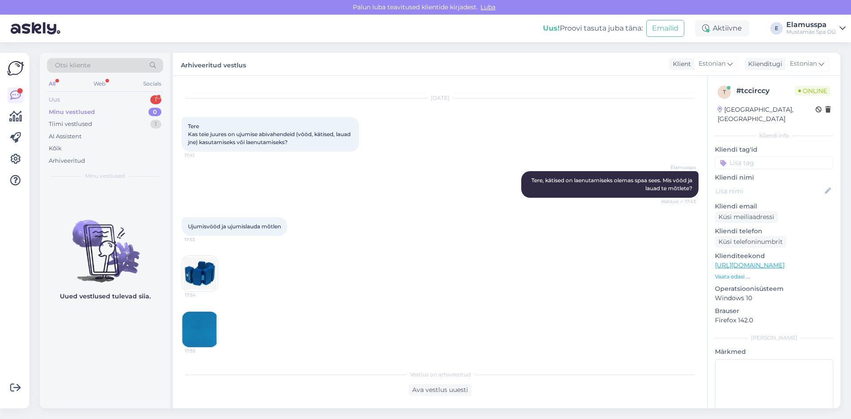
click at [151, 101] on div "1" at bounding box center [155, 99] width 11 height 9
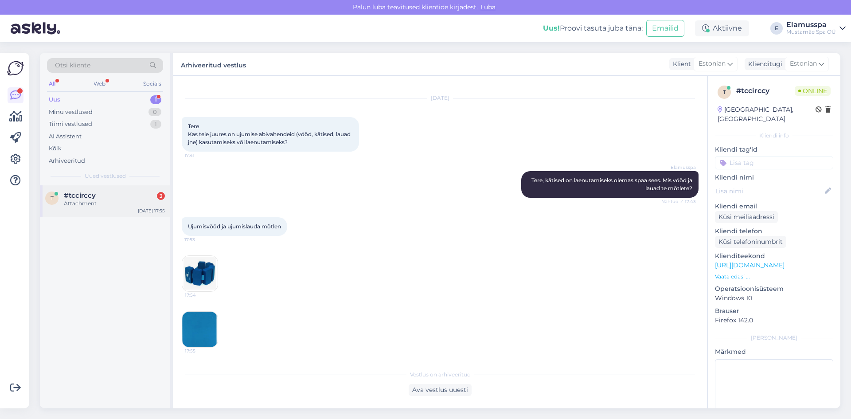
click at [131, 203] on div "Attachment" at bounding box center [114, 204] width 101 height 8
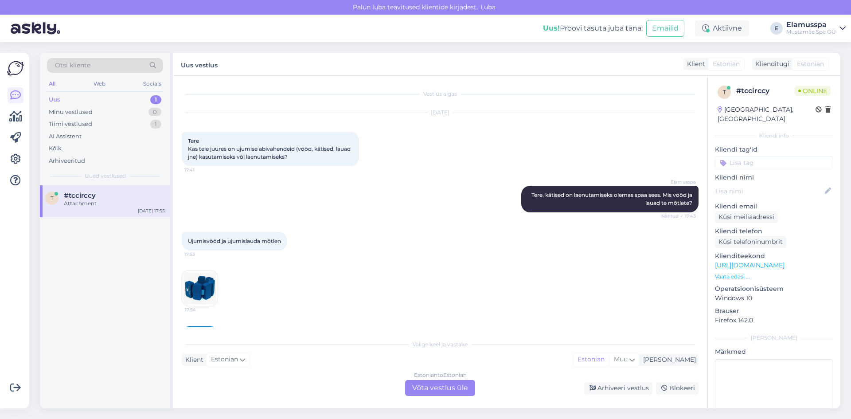
scroll to position [45, 0]
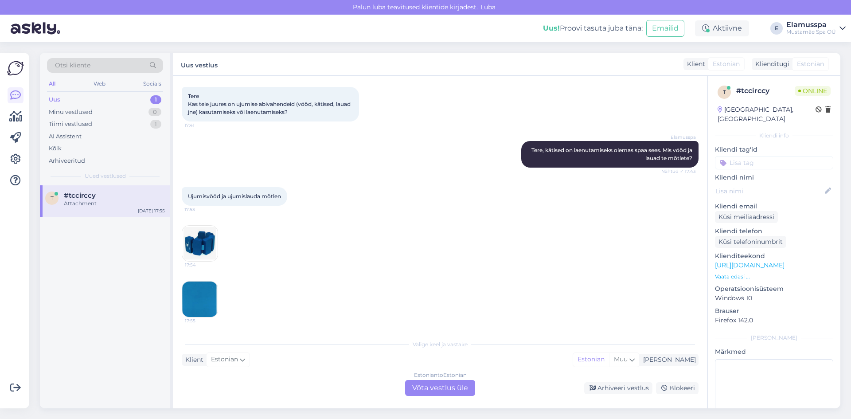
click at [204, 245] on img at bounding box center [199, 243] width 35 height 35
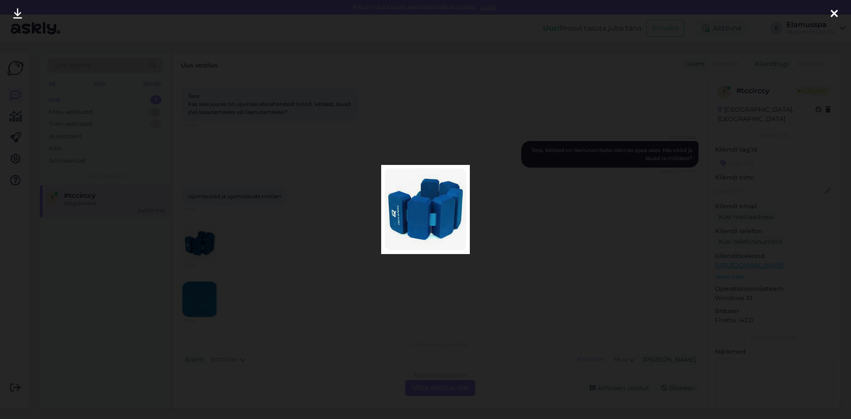
click at [295, 276] on div at bounding box center [425, 209] width 851 height 419
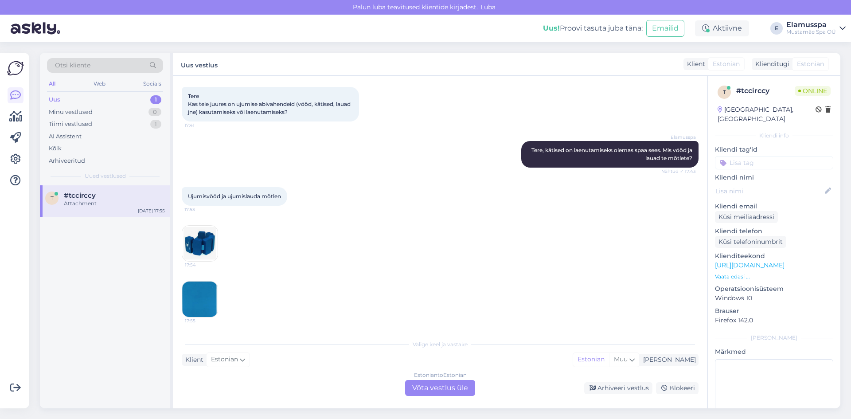
click at [196, 300] on img at bounding box center [199, 299] width 35 height 35
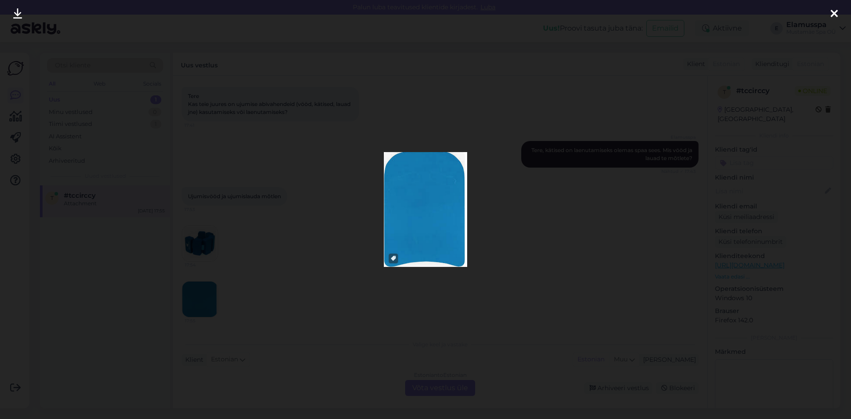
click at [247, 283] on div at bounding box center [425, 209] width 851 height 419
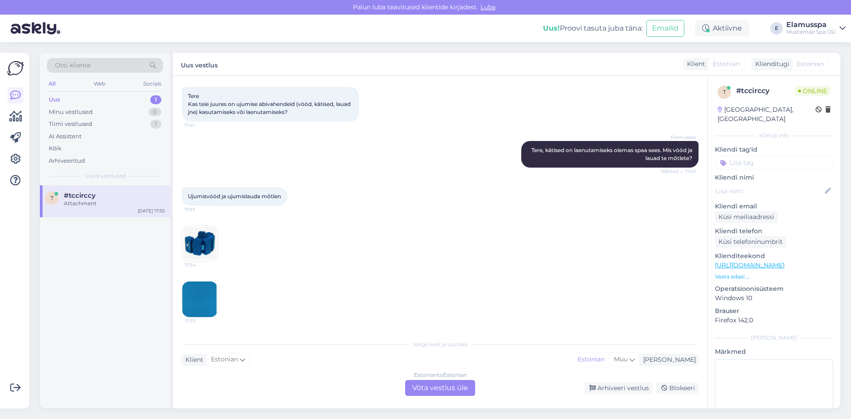
click at [428, 388] on div "Estonian to Estonian Võta vestlus üle" at bounding box center [440, 388] width 70 height 16
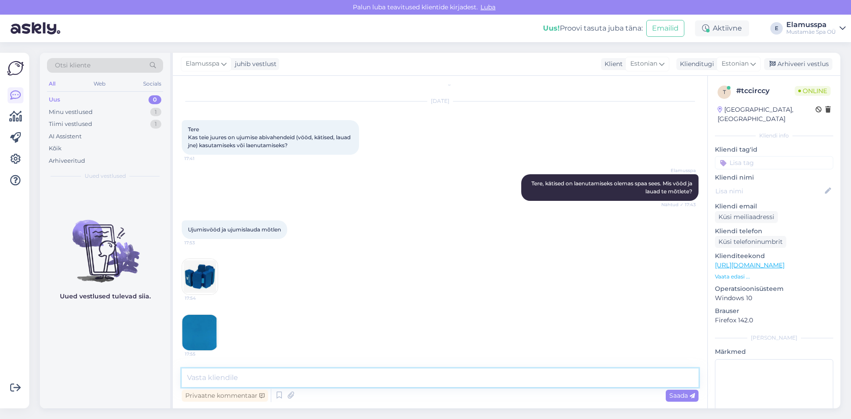
click at [278, 373] on textarea at bounding box center [440, 378] width 517 height 19
click at [334, 374] on textarea "Jah, need on ka laenutamiseks olemas." at bounding box center [440, 378] width 517 height 19
click at [526, 382] on textarea "Jah, need on ka laenutamiseks olemas. [PERSON_NAME] sees on [PERSON_NAME] nende…" at bounding box center [440, 378] width 517 height 19
click at [547, 380] on textarea "Jah, need on ka laenutamiseks olemas. [PERSON_NAME] sees on [PERSON_NAME] nende…" at bounding box center [440, 378] width 517 height 19
click at [542, 379] on textarea "Jah, need on ka laenutamiseks olemas. [PERSON_NAME] sees on [PERSON_NAME] nende…" at bounding box center [440, 378] width 517 height 19
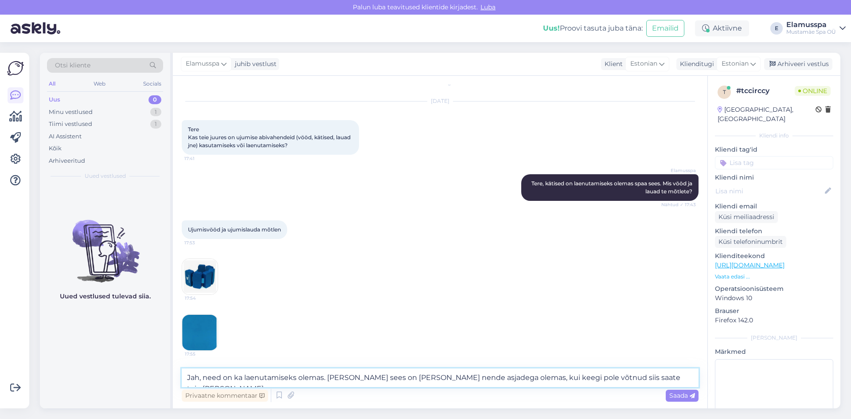
click at [649, 380] on textarea "Jah, need on ka laenutamiseks olemas. [PERSON_NAME] sees on [PERSON_NAME] nende…" at bounding box center [440, 378] width 517 height 19
type textarea "Jah, need on ka laenutamiseks olemas. [PERSON_NAME] sees on [PERSON_NAME] nende…"
click at [676, 397] on span "Saada" at bounding box center [683, 396] width 26 height 8
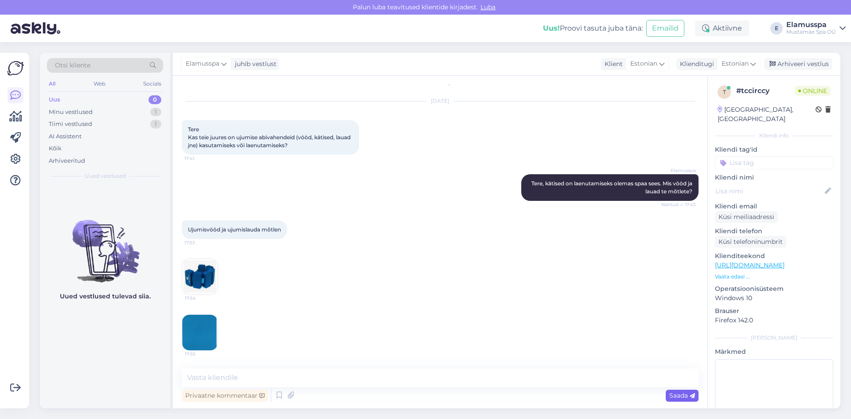
scroll to position [66, 0]
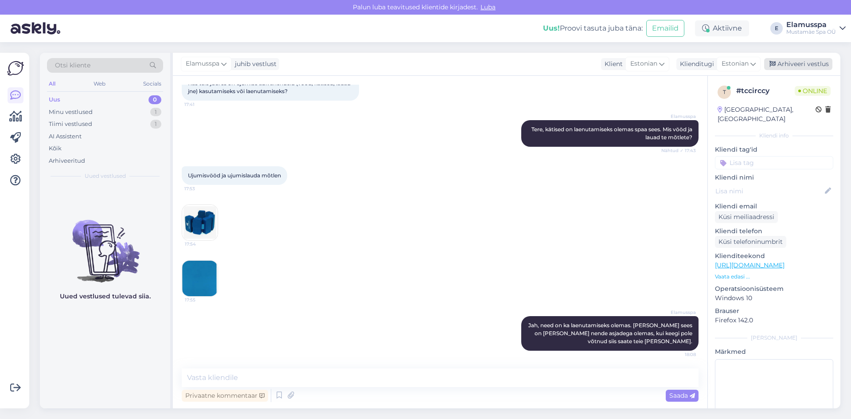
click at [785, 64] on div "Arhiveeri vestlus" at bounding box center [799, 64] width 68 height 12
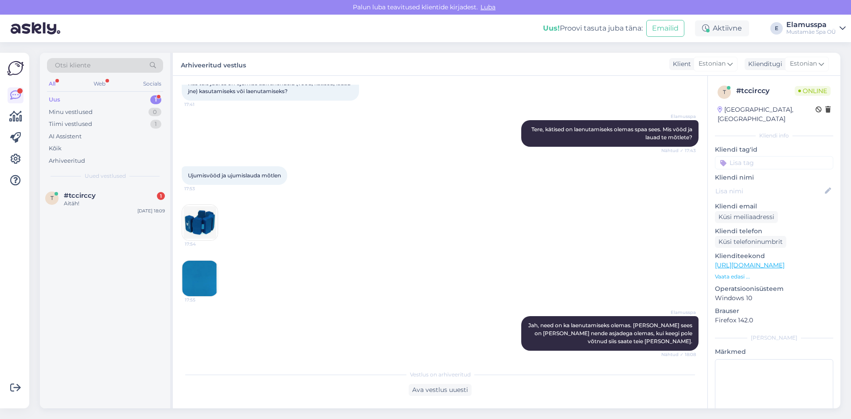
scroll to position [107, 0]
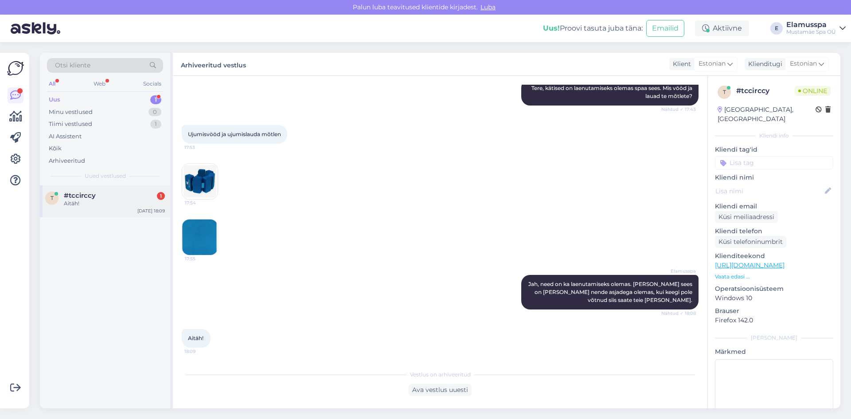
click at [134, 202] on div "Aitäh!" at bounding box center [114, 204] width 101 height 8
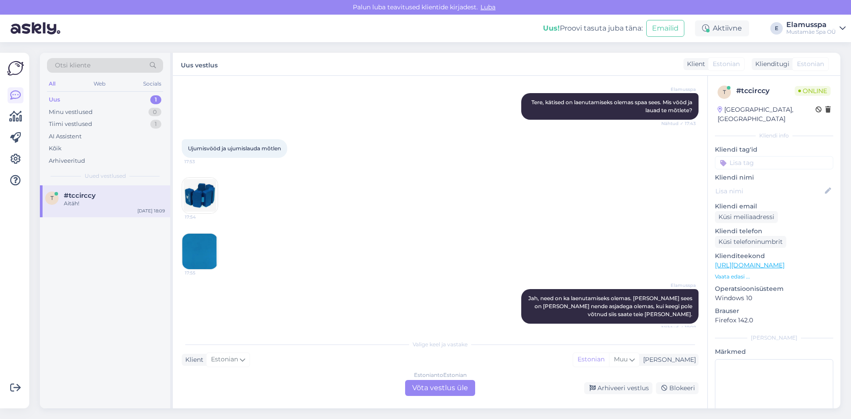
scroll to position [137, 0]
